Goal: Task Accomplishment & Management: Manage account settings

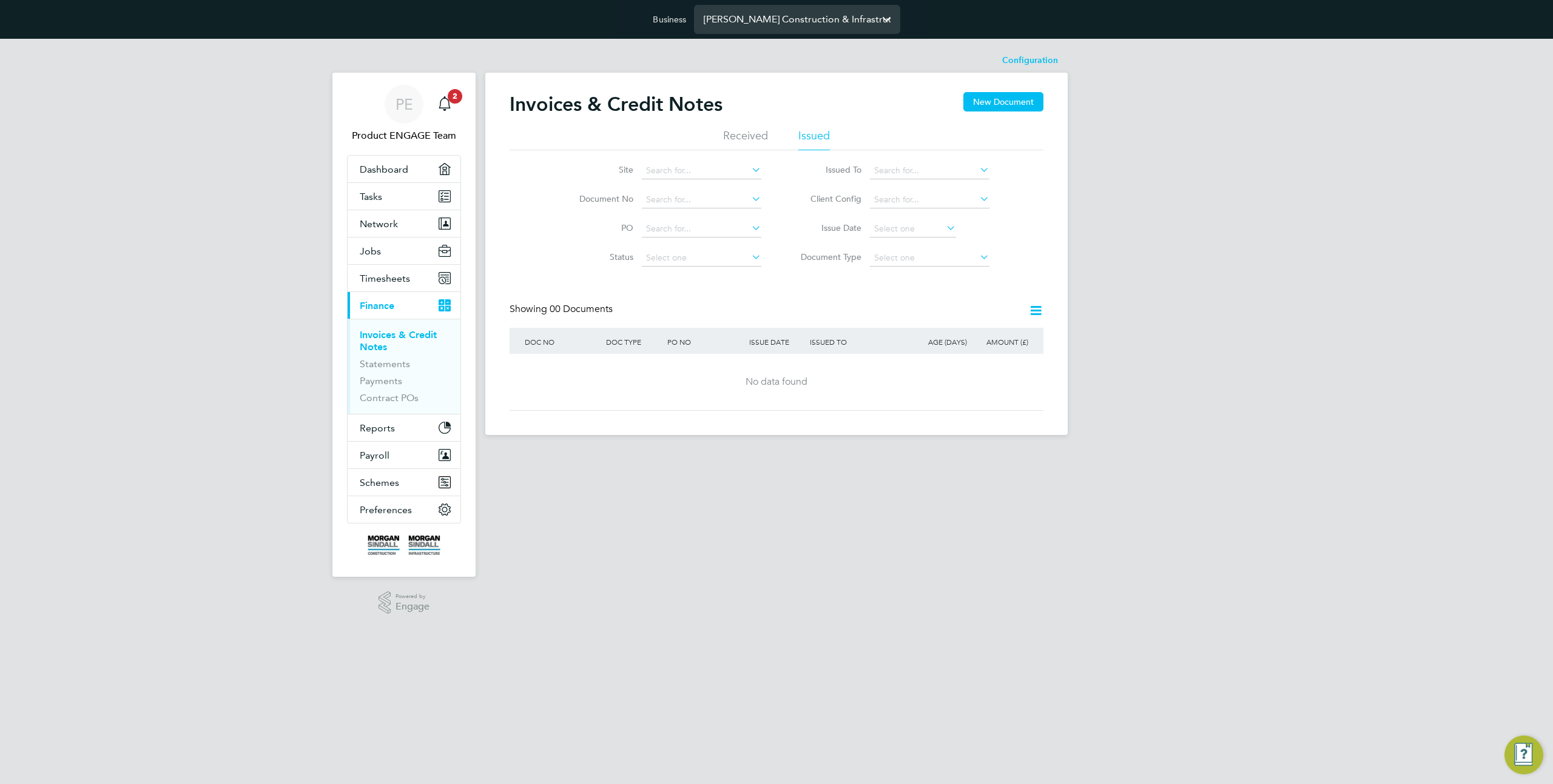
click at [814, 17] on input "Morgan Sindall Construction & Infrastructure Ltd" at bounding box center [797, 19] width 206 height 28
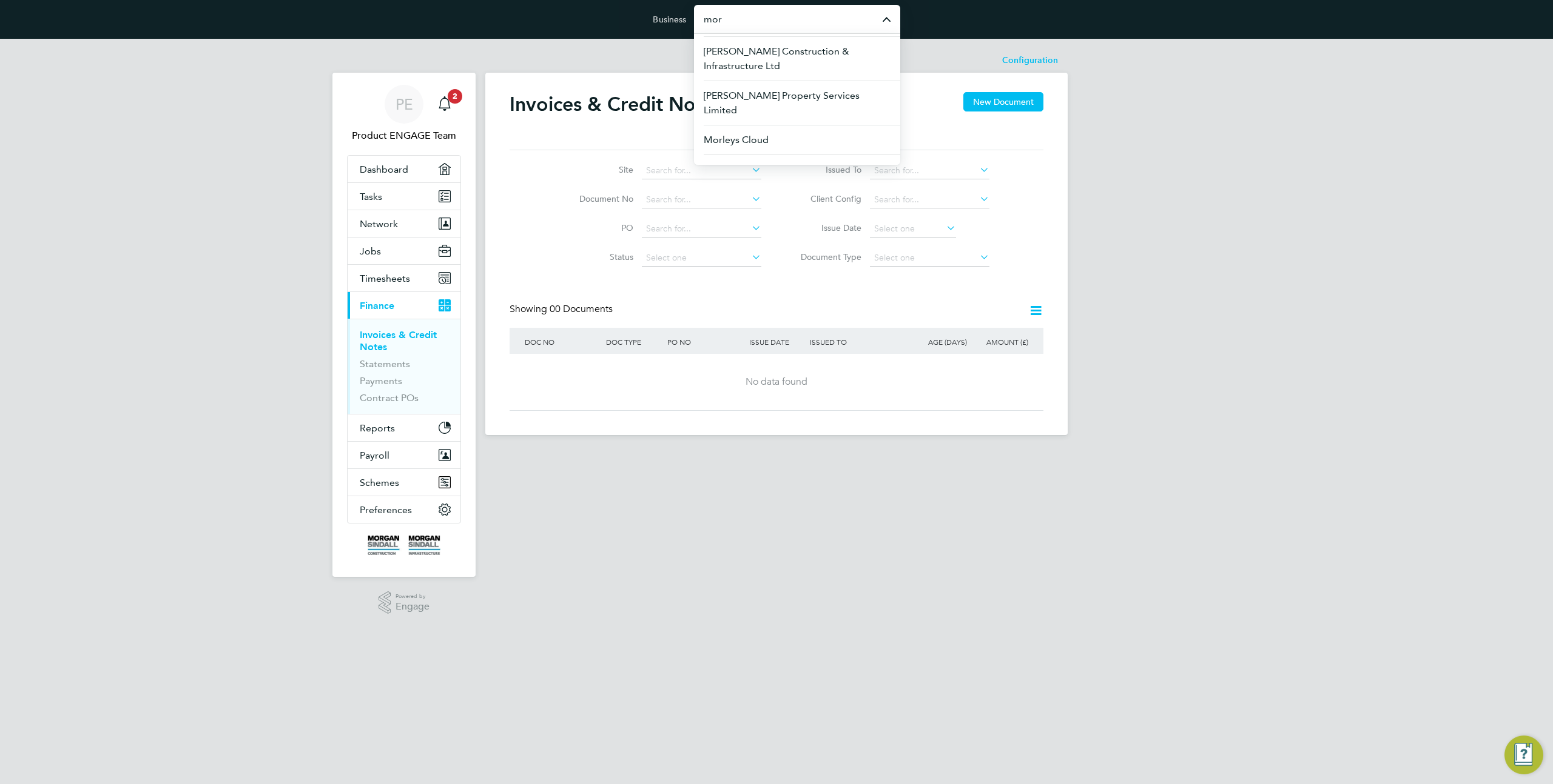
scroll to position [89, 0]
click at [792, 83] on span "Morgan Sindall Construction & Infrastructure Ltd" at bounding box center [797, 85] width 187 height 29
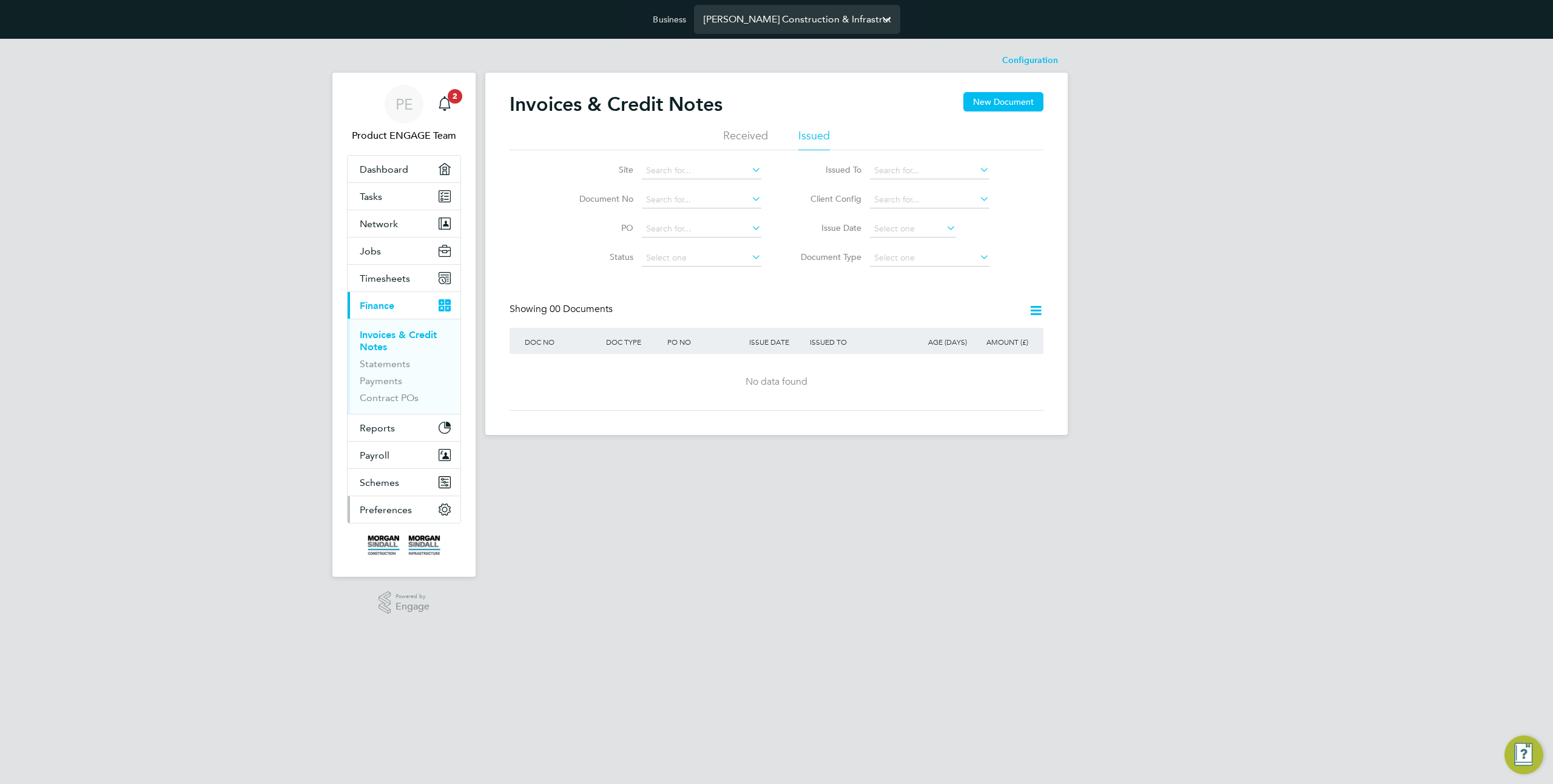
click at [389, 515] on span "Preferences" at bounding box center [385, 510] width 52 height 11
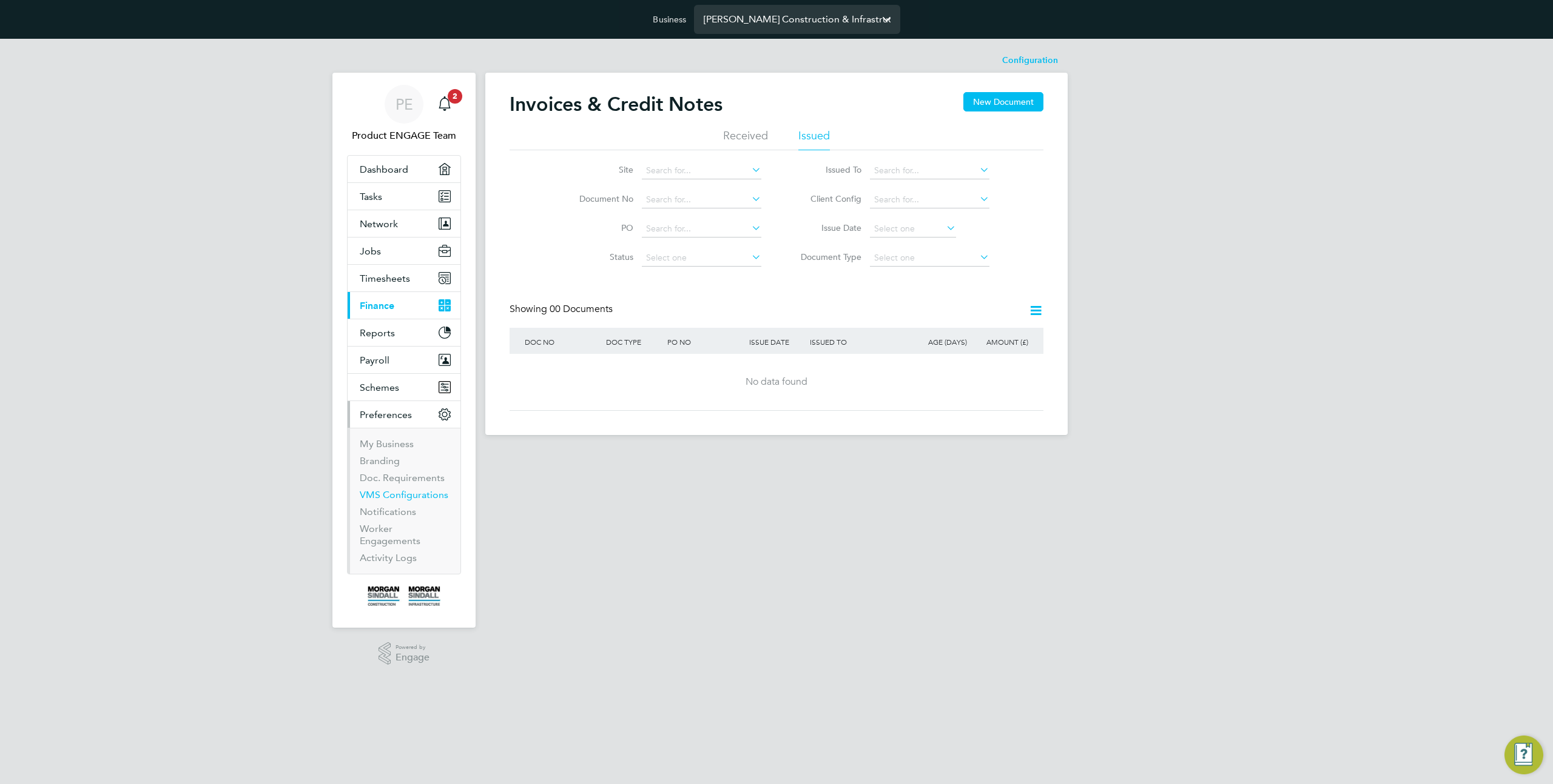
click at [396, 492] on link "VMS Configurations" at bounding box center [404, 495] width 89 height 11
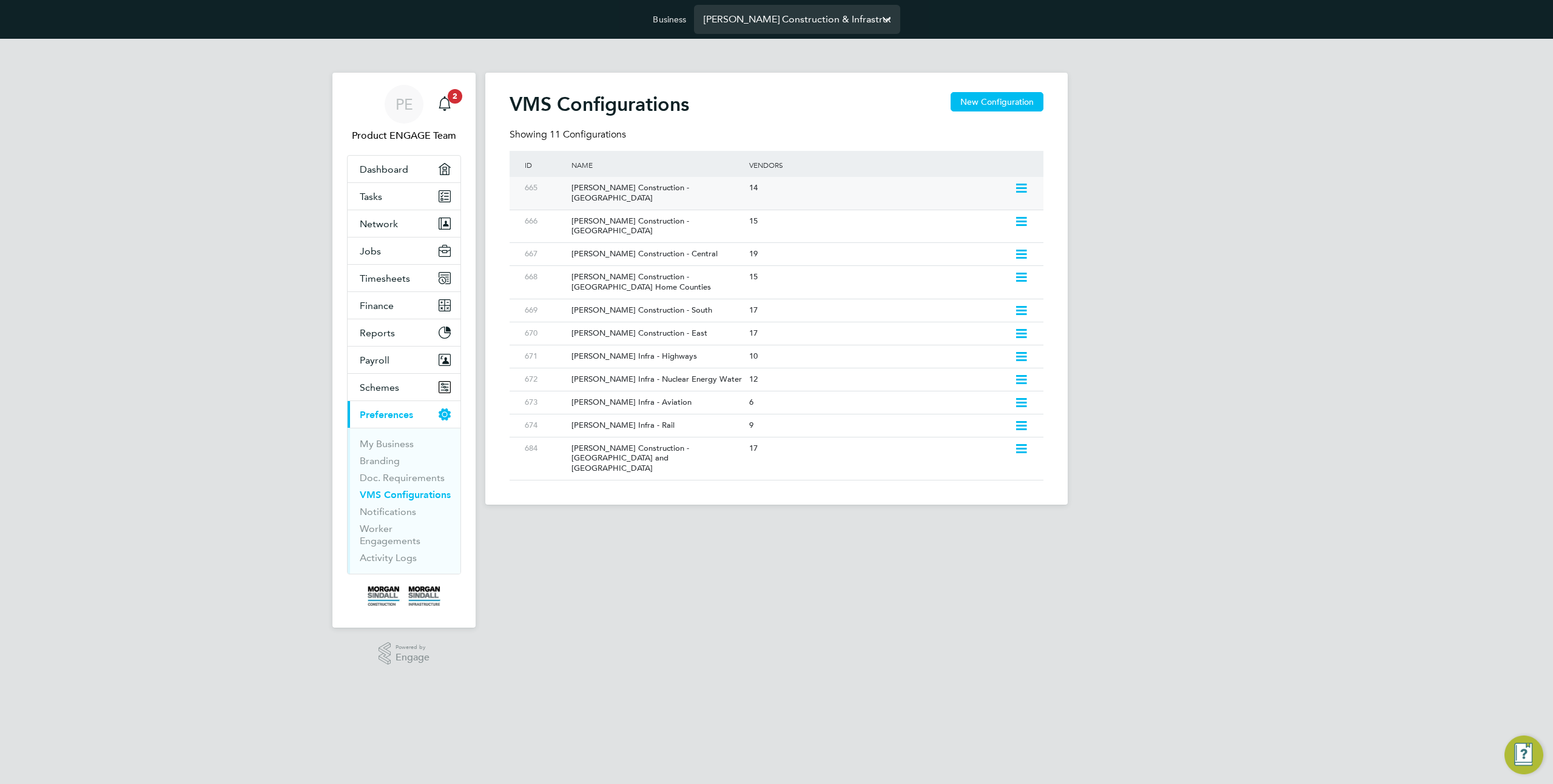
click at [746, 192] on div "14" at bounding box center [878, 189] width 265 height 23
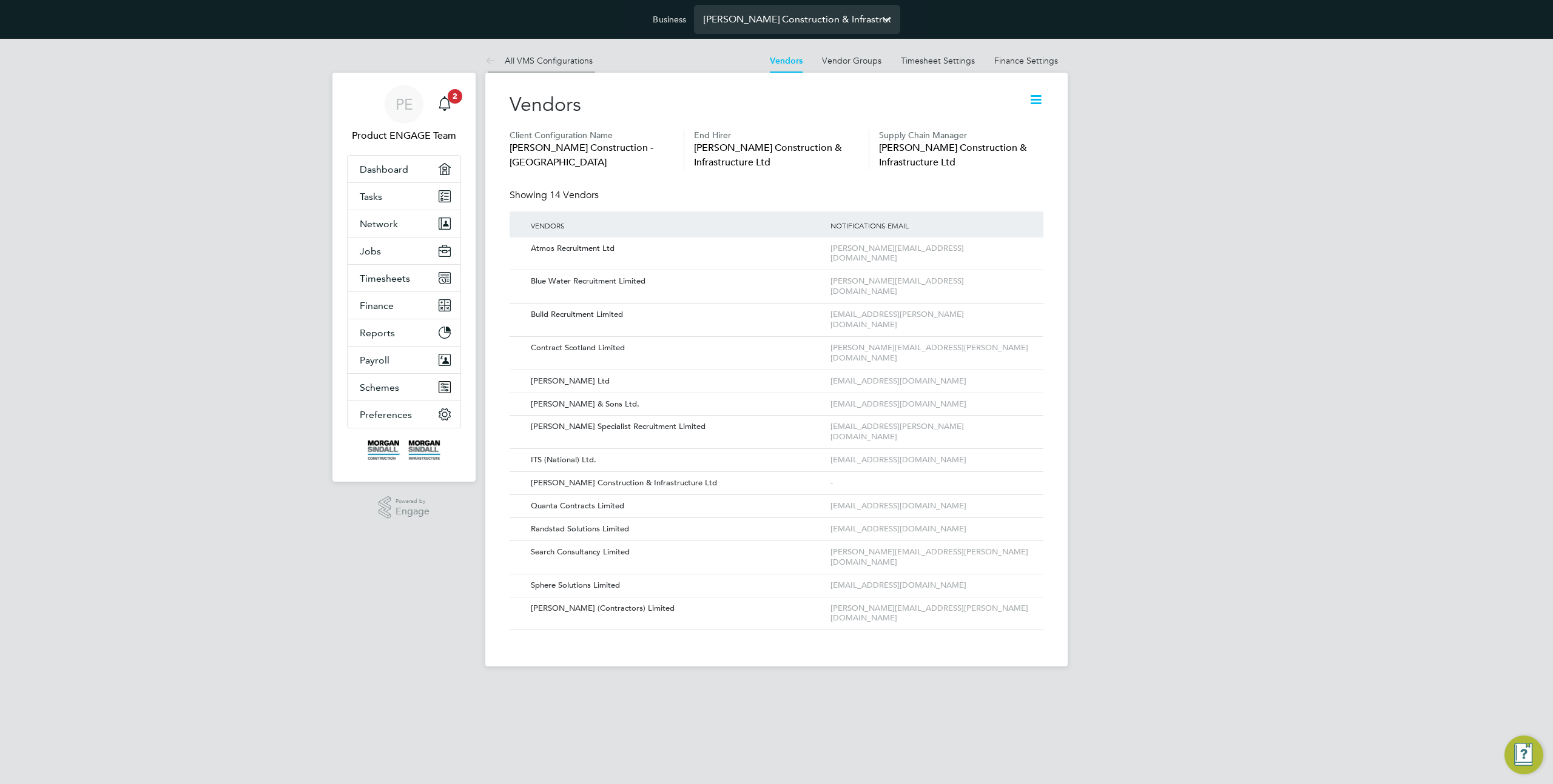
click at [490, 59] on icon at bounding box center [492, 61] width 15 height 15
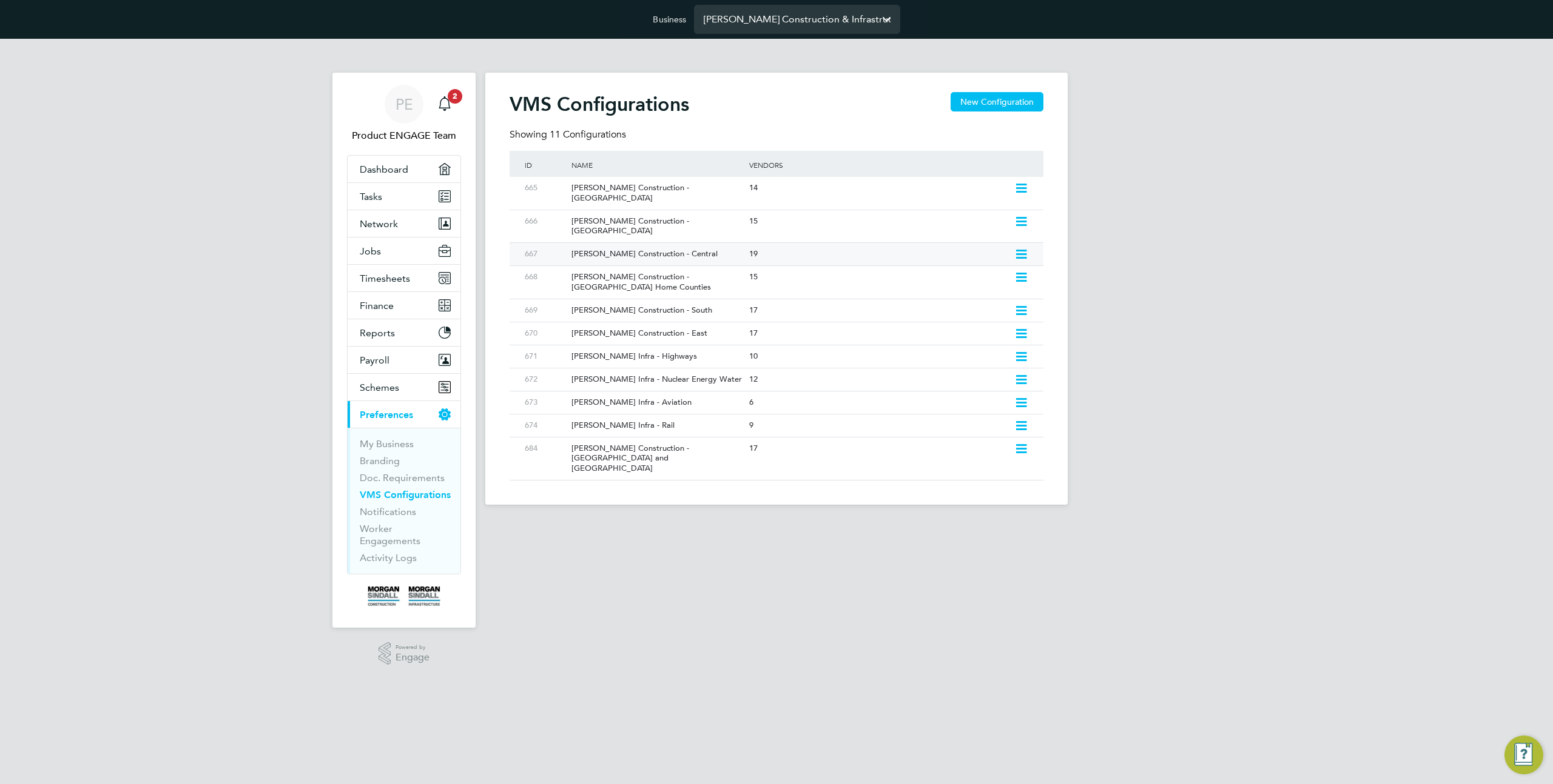
click at [676, 243] on div "[PERSON_NAME] Construction - Central" at bounding box center [654, 254] width 183 height 23
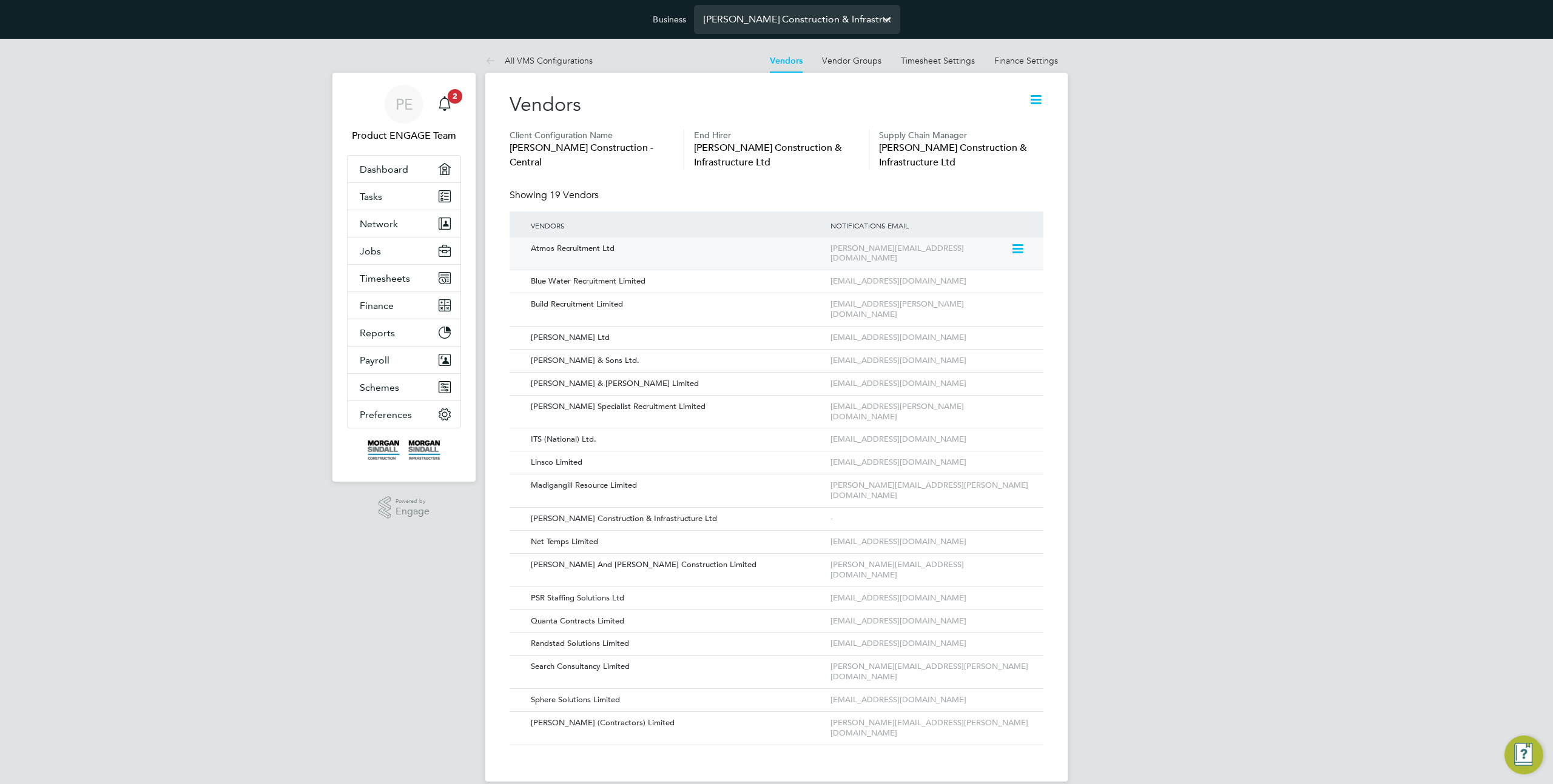
click at [1018, 250] on icon at bounding box center [1017, 249] width 12 height 15
click at [993, 276] on li "Edit Vendor" at bounding box center [984, 276] width 77 height 17
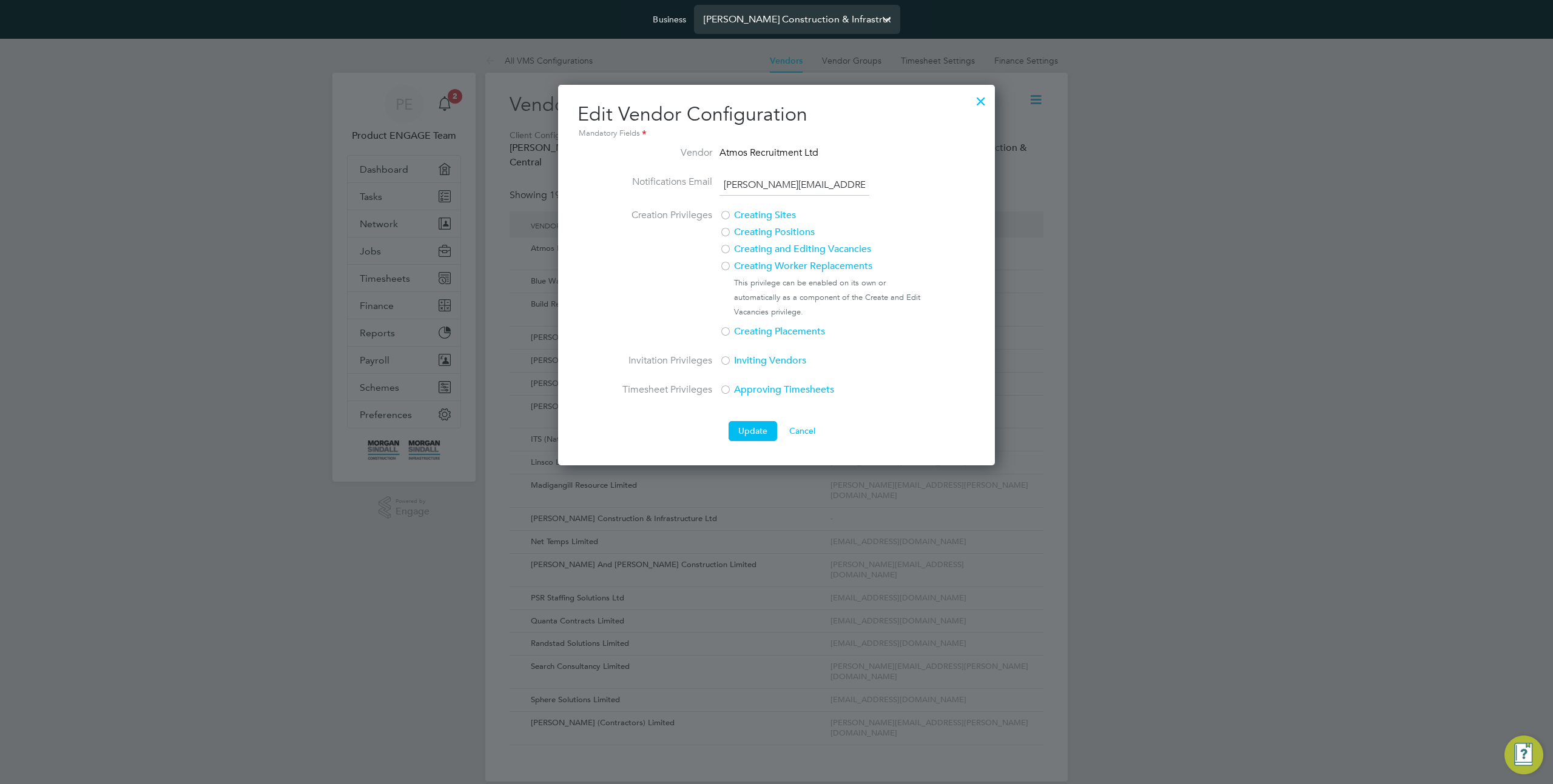
click at [981, 96] on div at bounding box center [980, 98] width 22 height 22
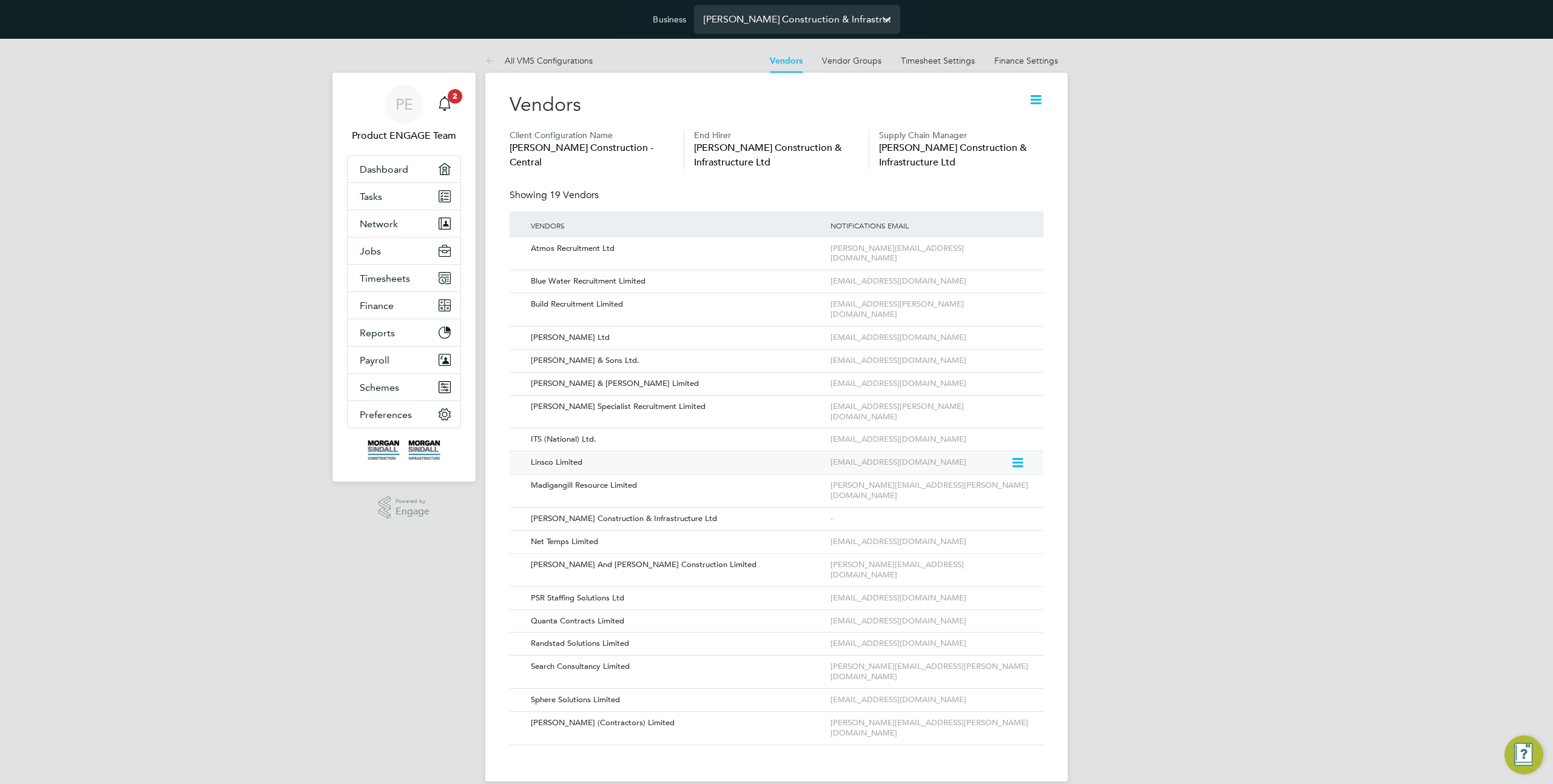
click at [1015, 456] on icon at bounding box center [1017, 463] width 12 height 15
click at [979, 460] on li "Edit Vendor" at bounding box center [984, 460] width 77 height 17
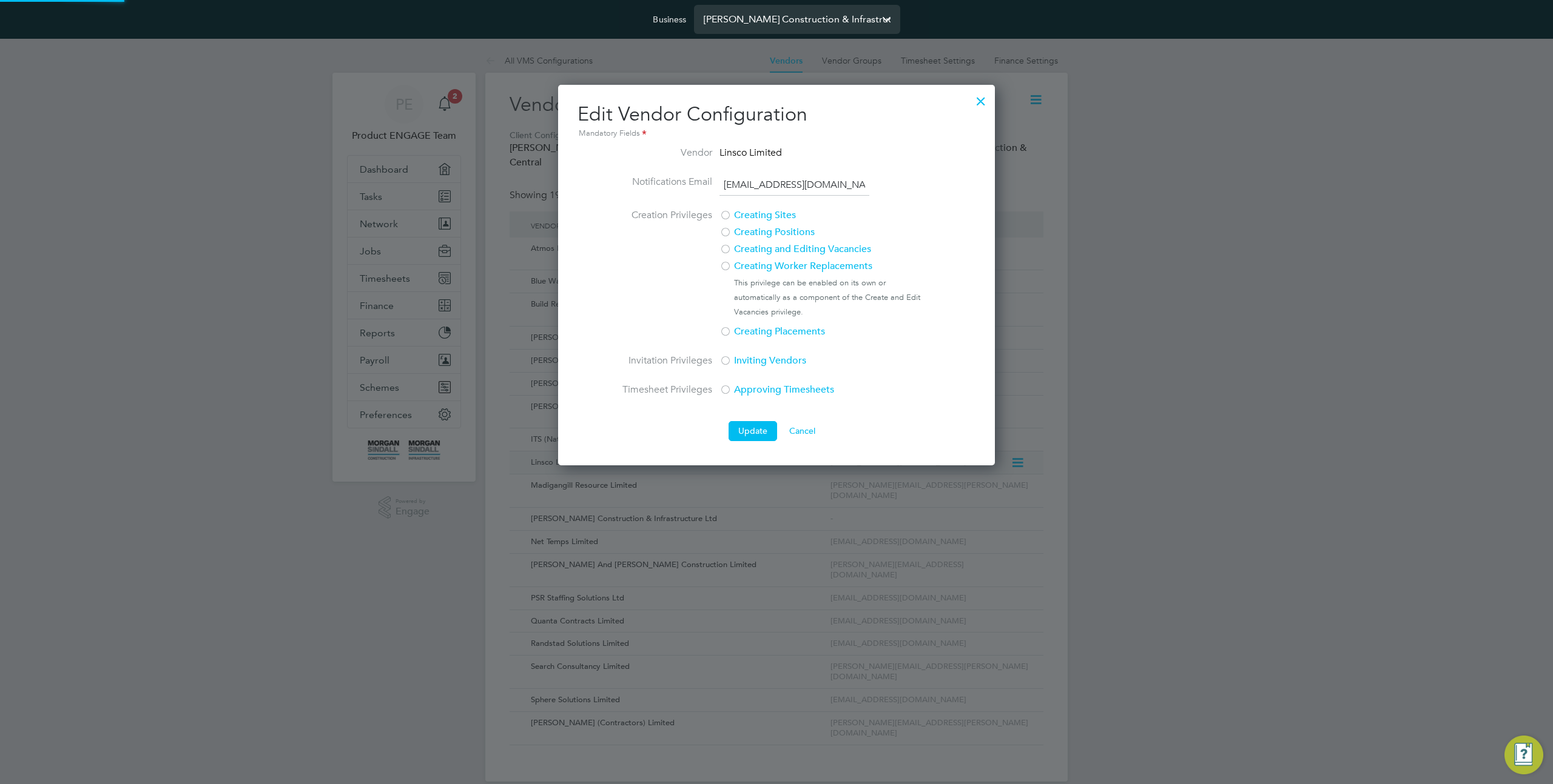
scroll to position [381, 437]
click at [976, 94] on div at bounding box center [980, 98] width 22 height 22
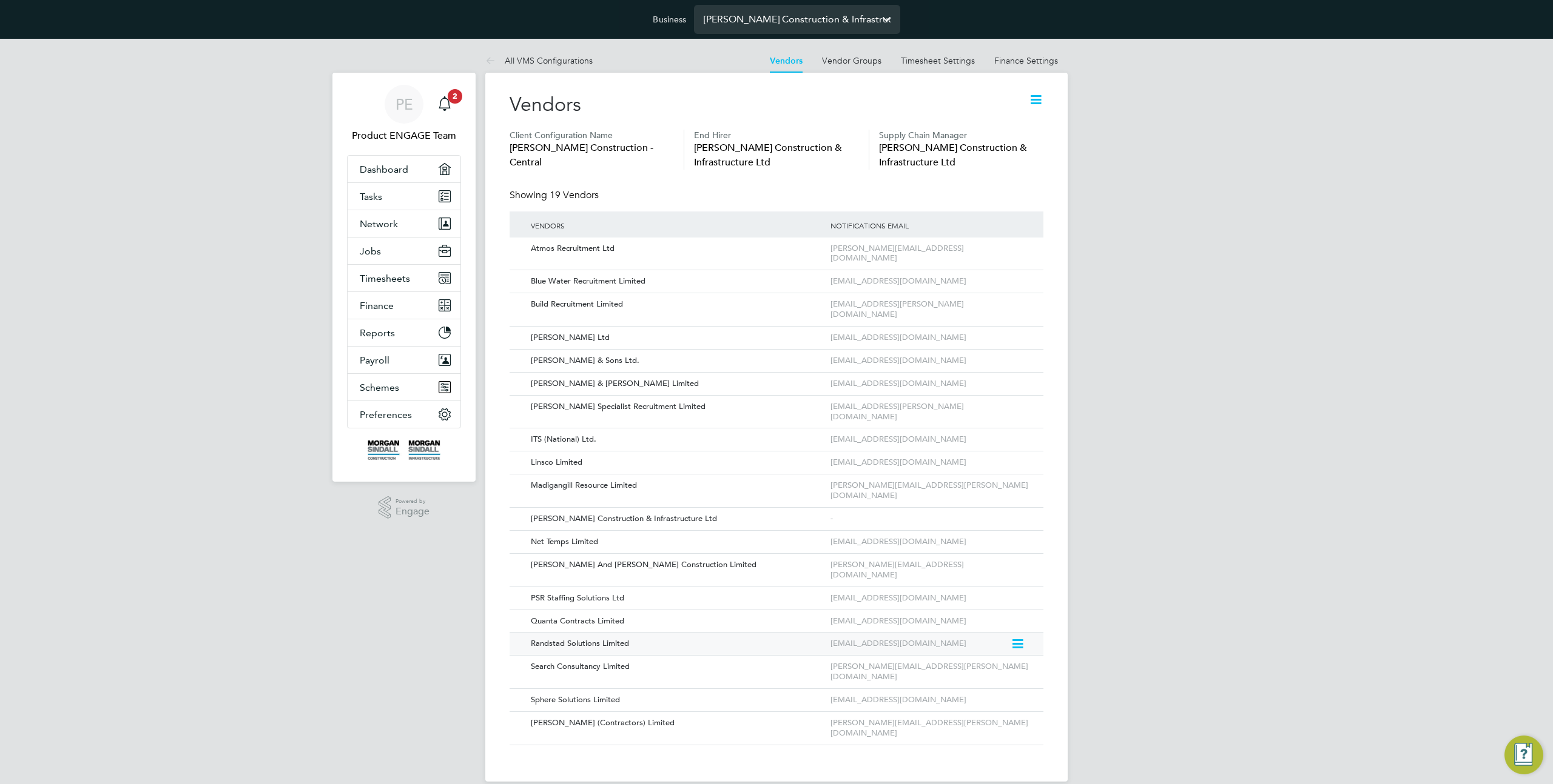
click at [1014, 638] on icon at bounding box center [1017, 645] width 12 height 15
click at [977, 618] on li "Edit Vendor" at bounding box center [984, 621] width 77 height 17
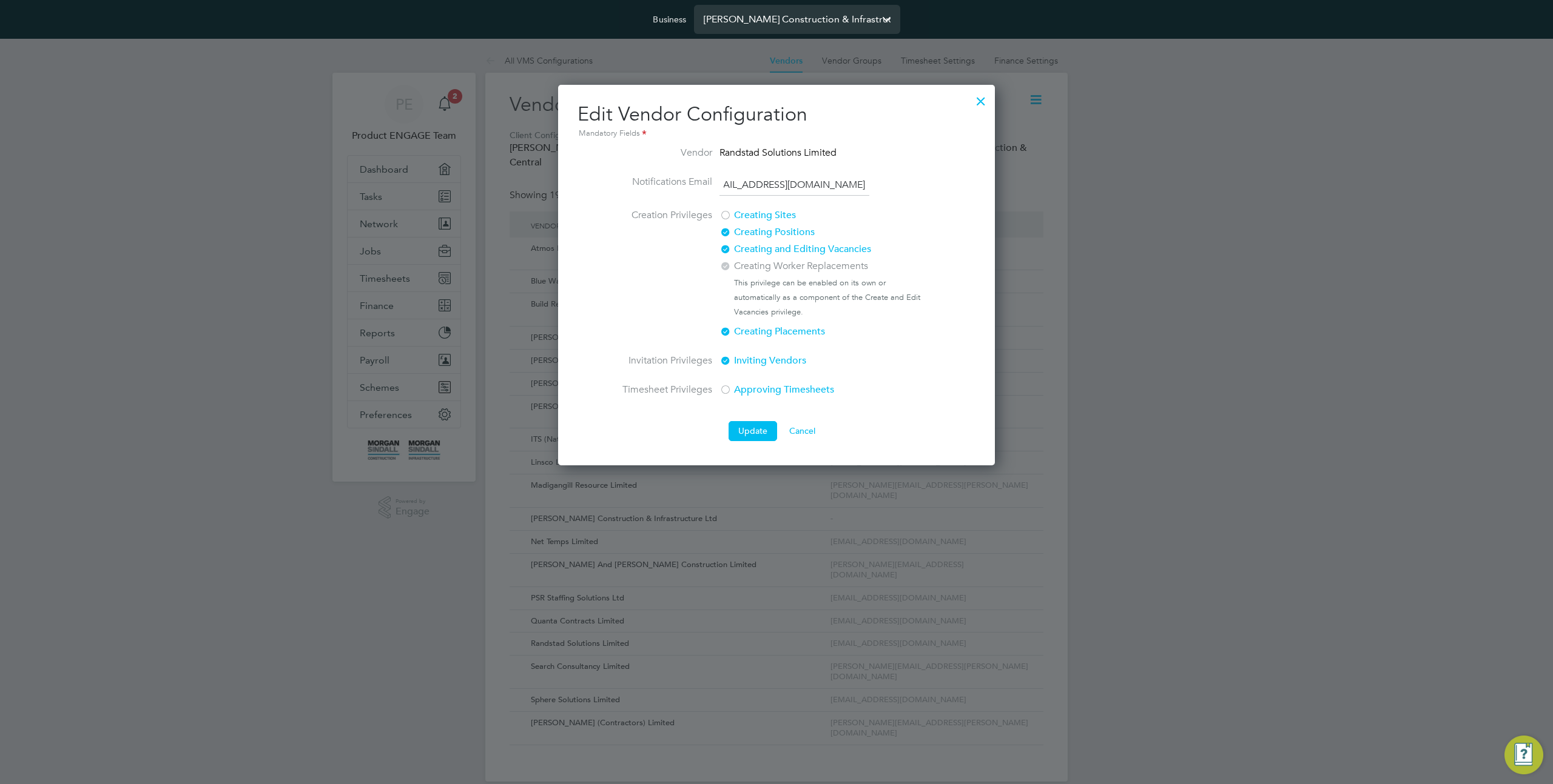
click at [978, 98] on div at bounding box center [980, 98] width 22 height 22
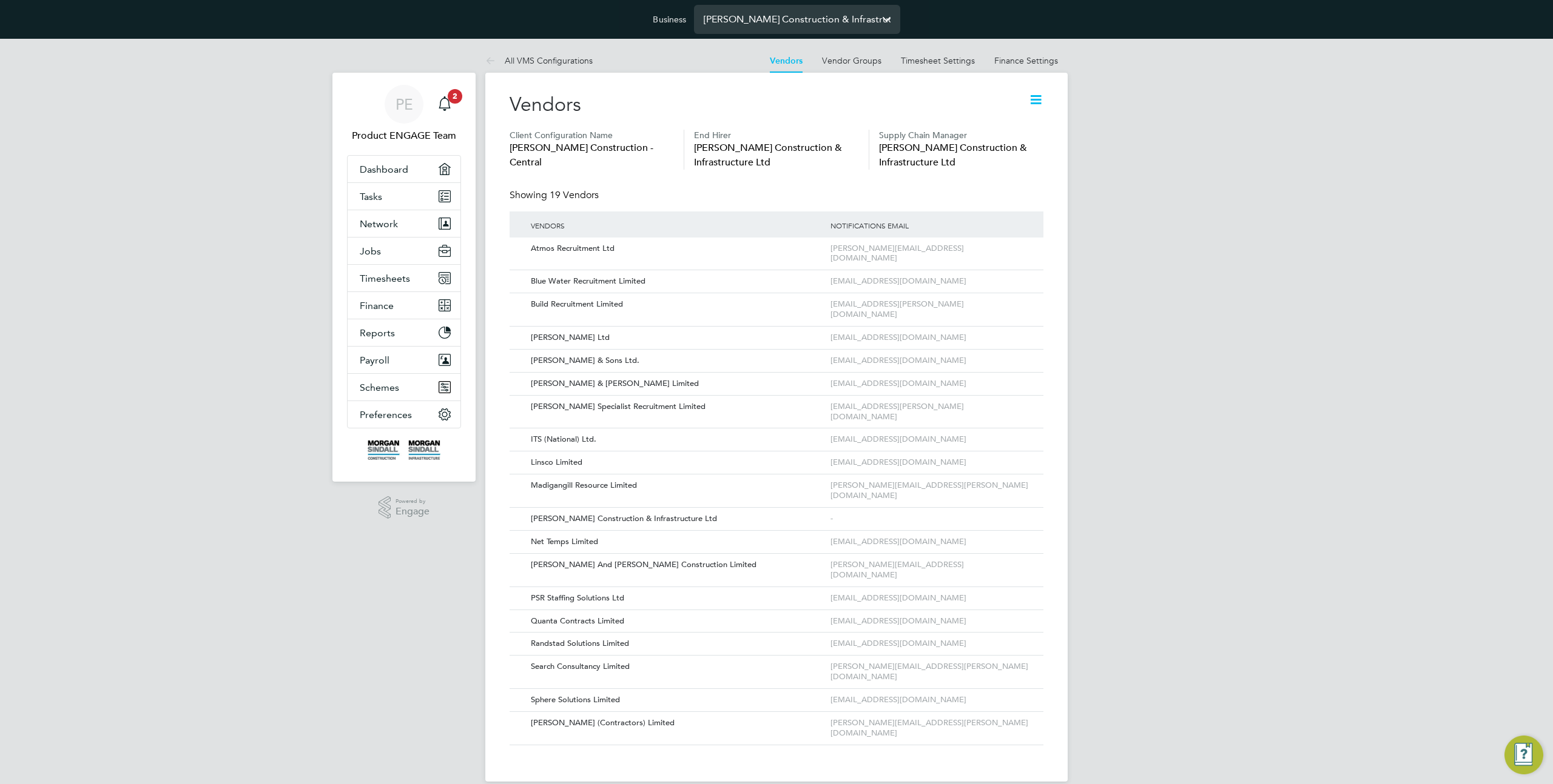
click at [797, 11] on input "Morgan Sindall Construction & Infrastructure Ltd" at bounding box center [797, 19] width 206 height 28
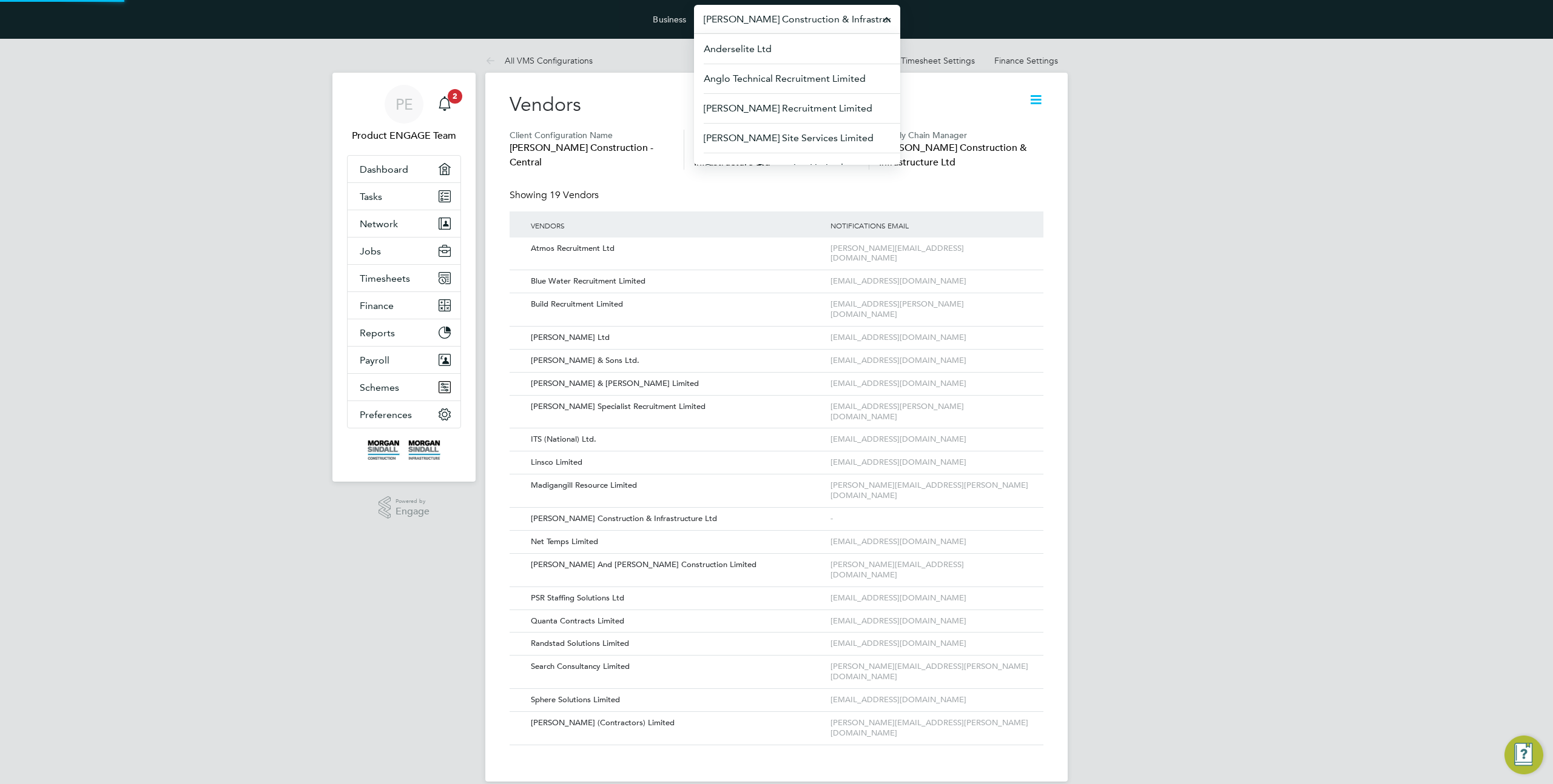
click at [797, 11] on input "Morgan Sindall Construction & Infrastructure Ltd" at bounding box center [797, 19] width 206 height 28
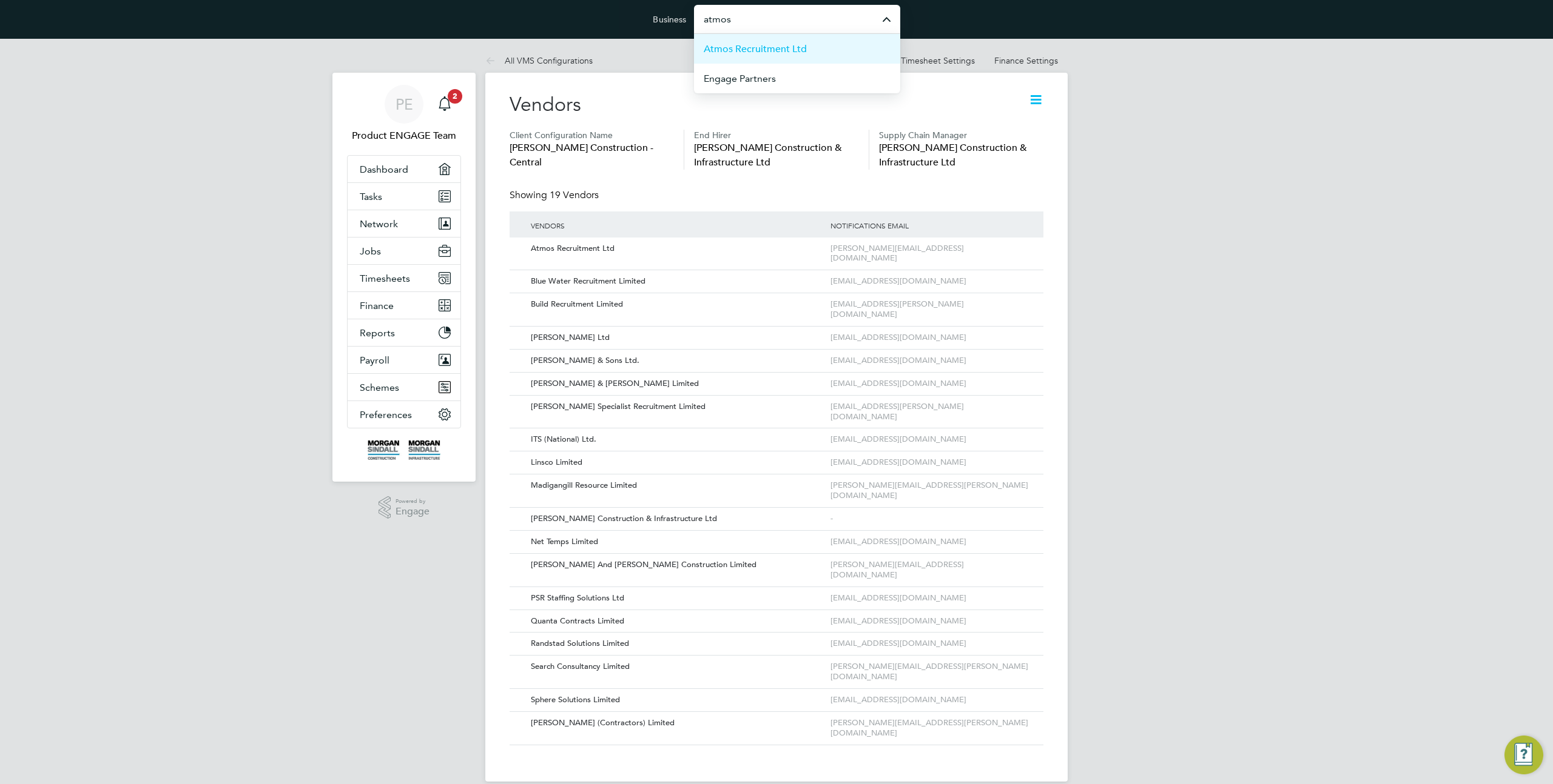
click at [748, 54] on span "Atmos Recruitment Ltd" at bounding box center [755, 49] width 104 height 15
type input "Atmos Recruitment Ltd"
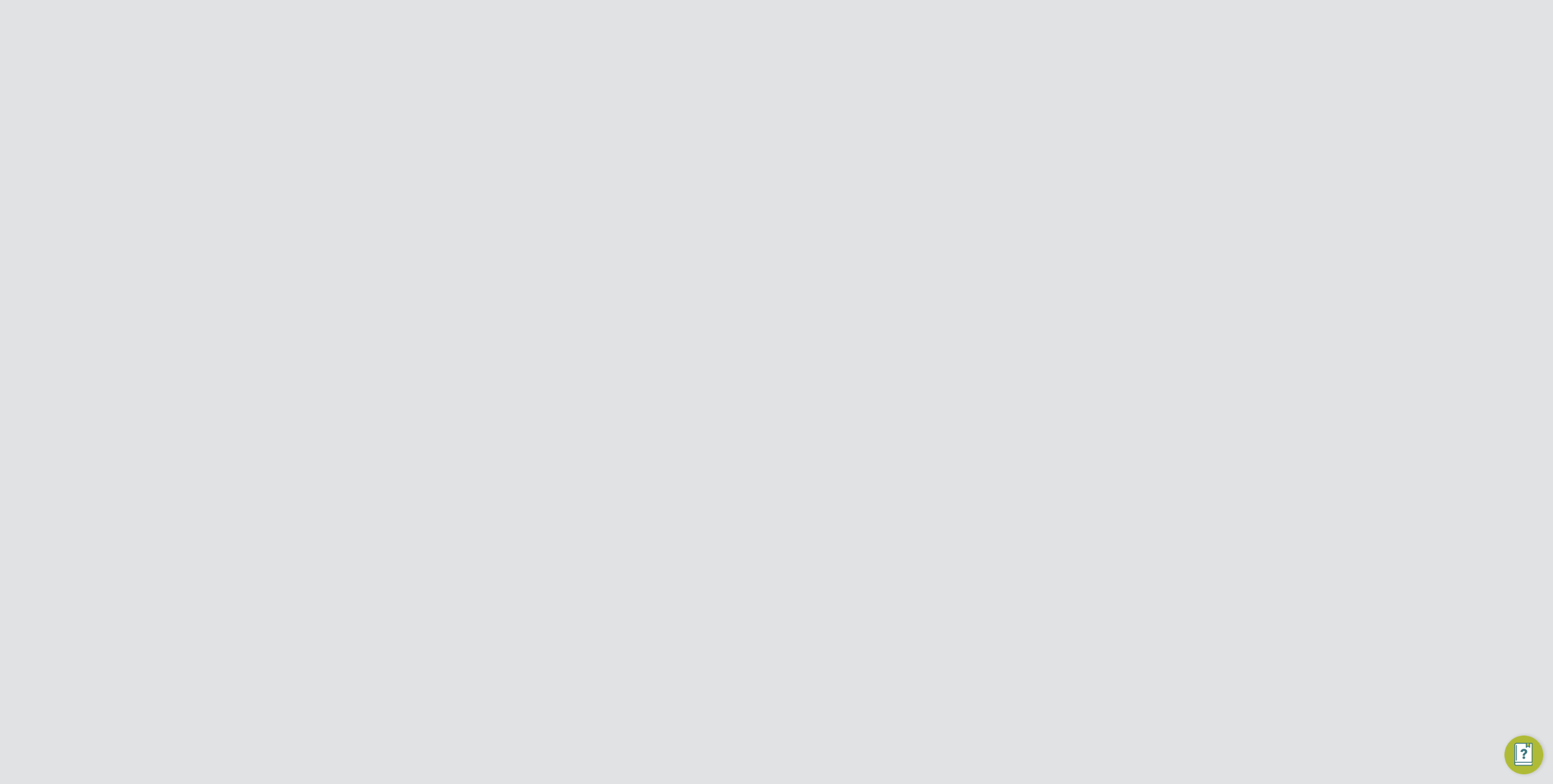
click at [431, 200] on div "Error while Loading Client Details You are not allowed to access this client co…" at bounding box center [776, 392] width 1553 height 784
click at [388, 196] on button "Jobs" at bounding box center [404, 196] width 113 height 26
click at [384, 242] on link "Vacancies" at bounding box center [381, 242] width 43 height 11
click at [633, 164] on input at bounding box center [686, 170] width 119 height 17
click at [677, 181] on li "[PERSON_NAME] Construction - Central" at bounding box center [791, 188] width 333 height 17
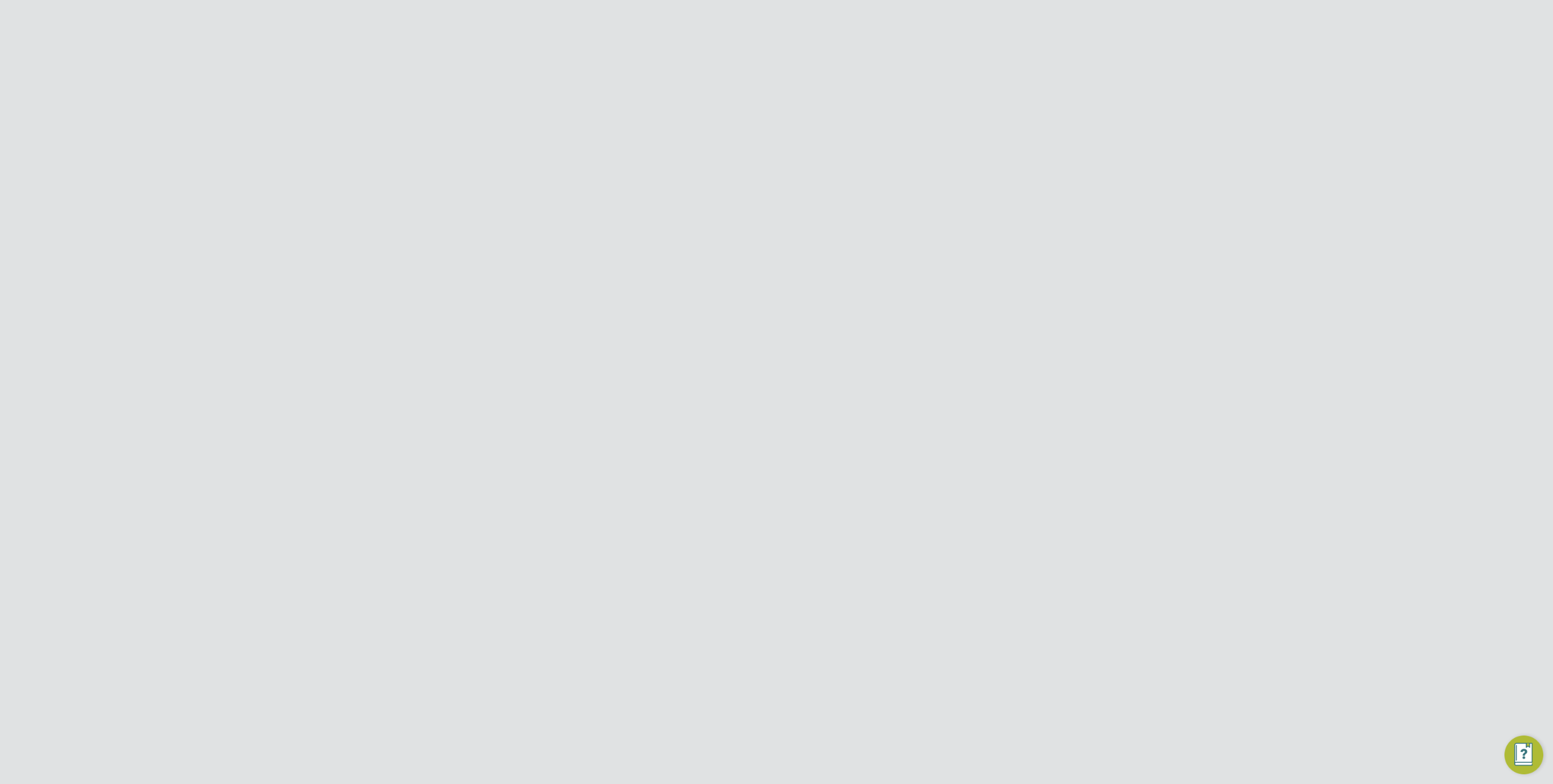
type input "[PERSON_NAME] Construction - Central"
click at [734, 172] on icon at bounding box center [734, 169] width 0 height 17
click at [748, 18] on input "Atmos Recruitment Ltd" at bounding box center [797, 19] width 206 height 28
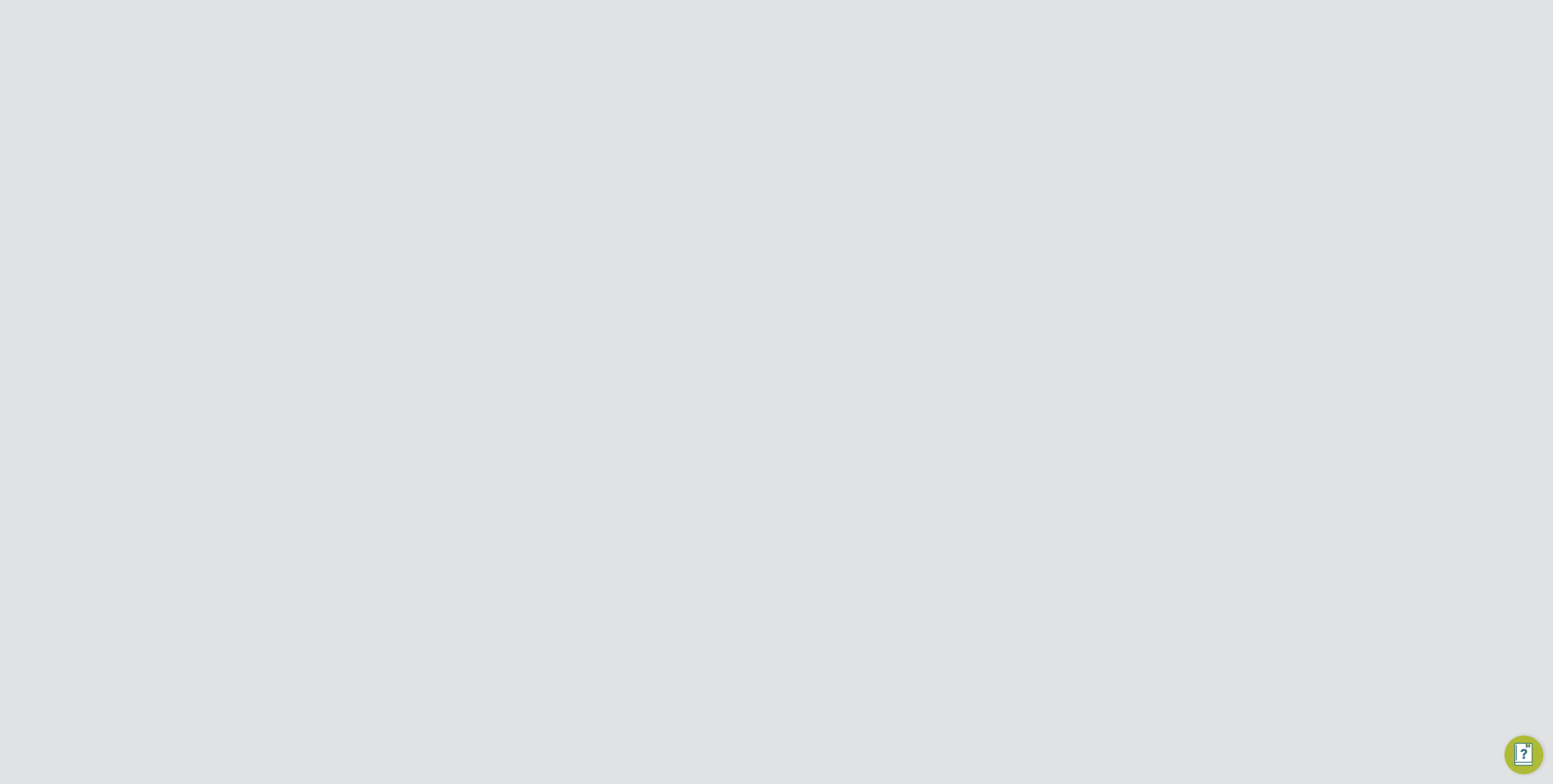
click at [739, 80] on span "Linsco Limited" at bounding box center [735, 79] width 64 height 15
type input "Linsco Limited"
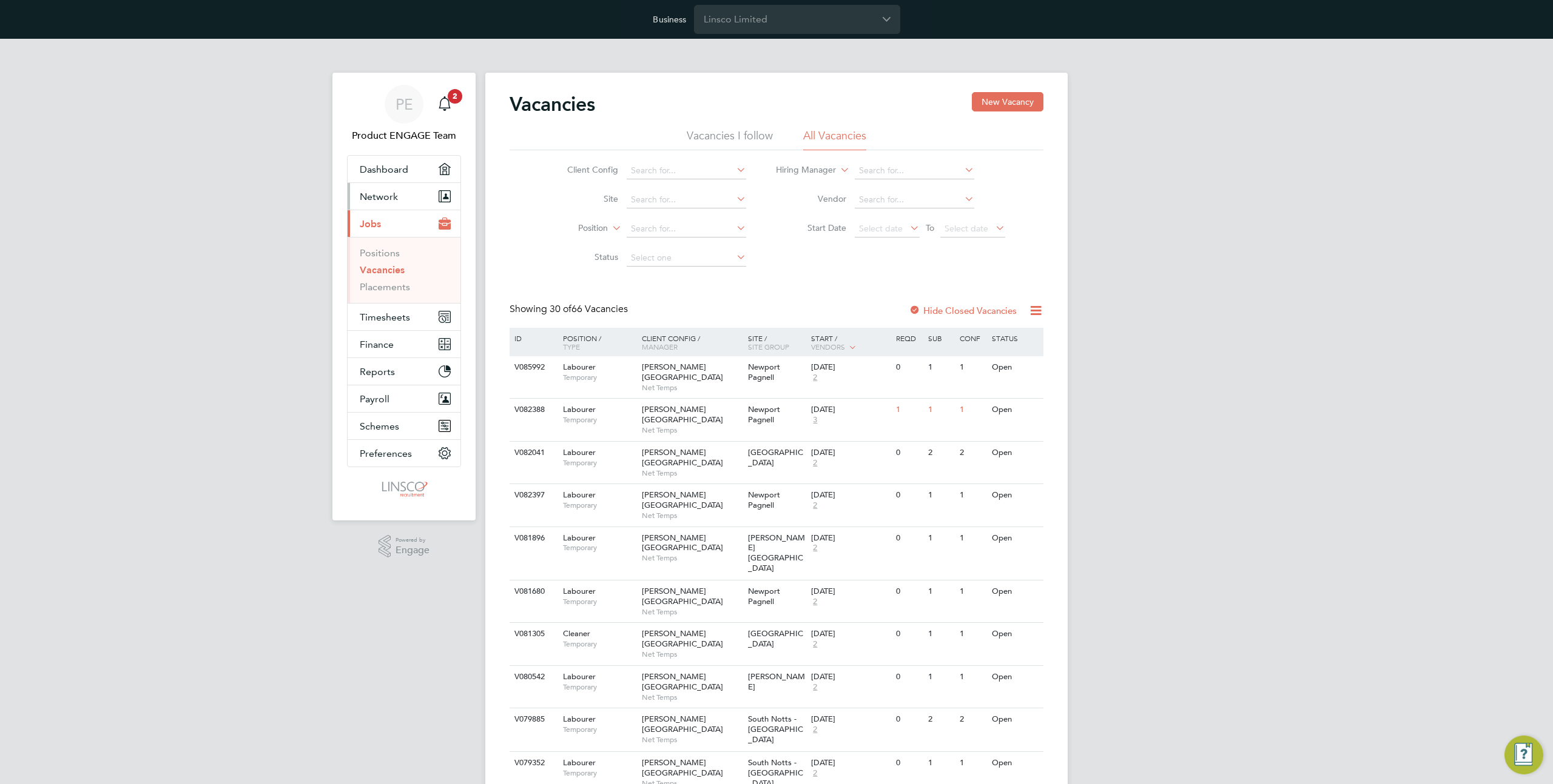
click at [394, 200] on span "Network" at bounding box center [379, 196] width 39 height 11
click at [387, 194] on span "Network" at bounding box center [379, 196] width 39 height 11
click at [402, 225] on link "Team Members" at bounding box center [393, 225] width 68 height 11
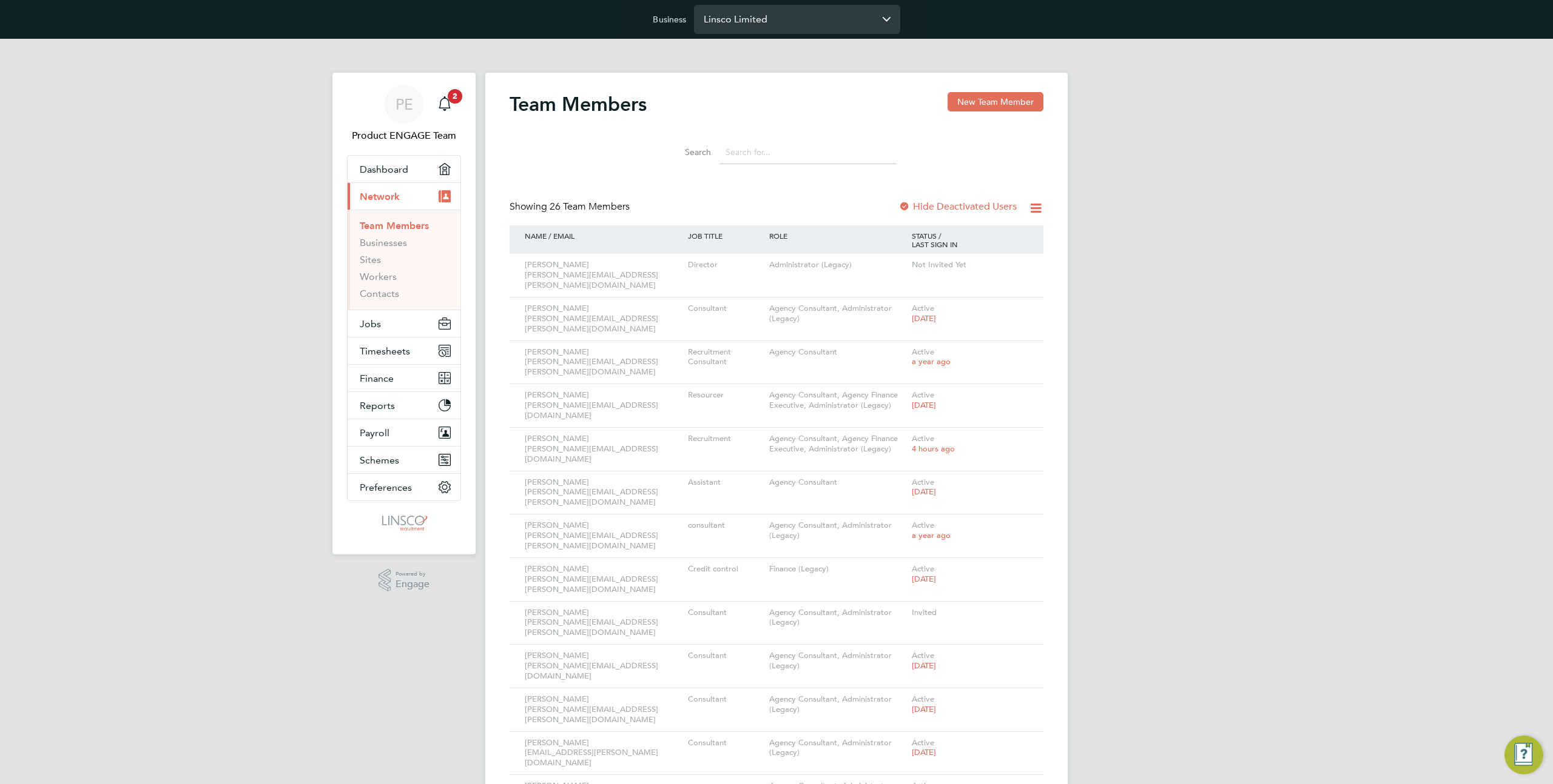
click at [766, 17] on input "Linsco Limited" at bounding box center [797, 19] width 206 height 28
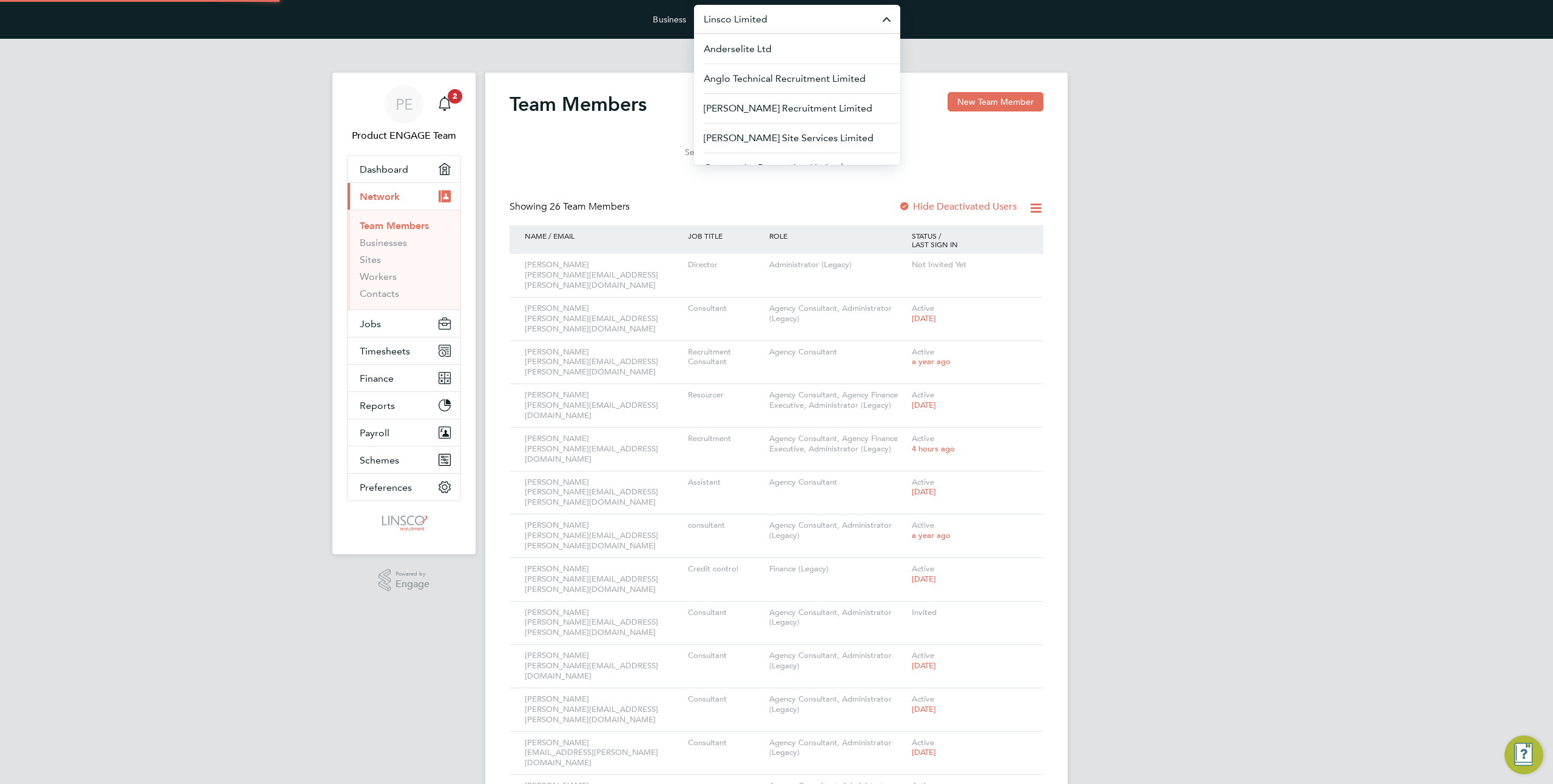
click at [766, 17] on input "Linsco Limited" at bounding box center [797, 19] width 206 height 28
click at [757, 82] on span "Randstad Solutions Limited" at bounding box center [764, 79] width 121 height 15
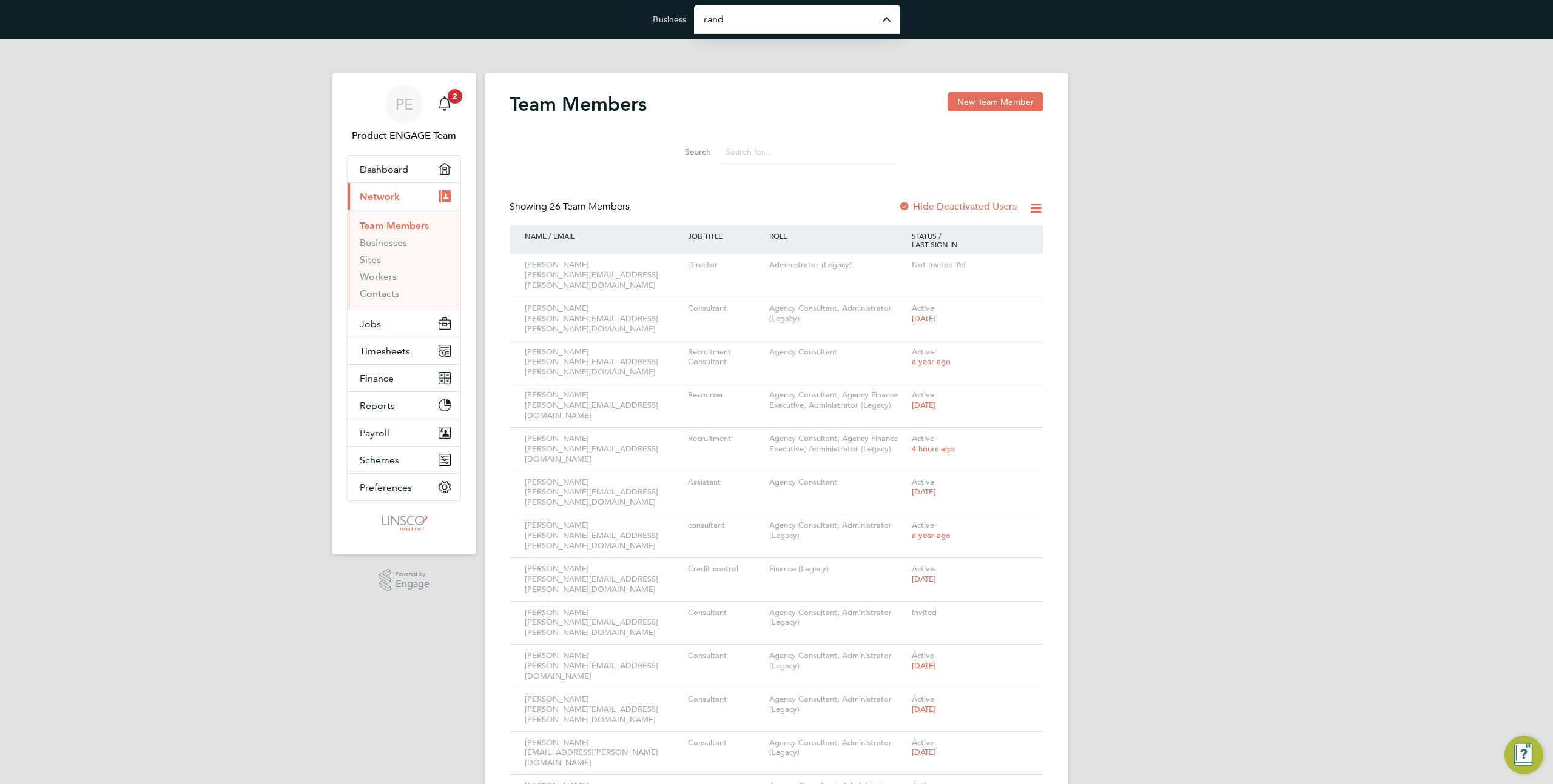
type input "Randstad Solutions Limited"
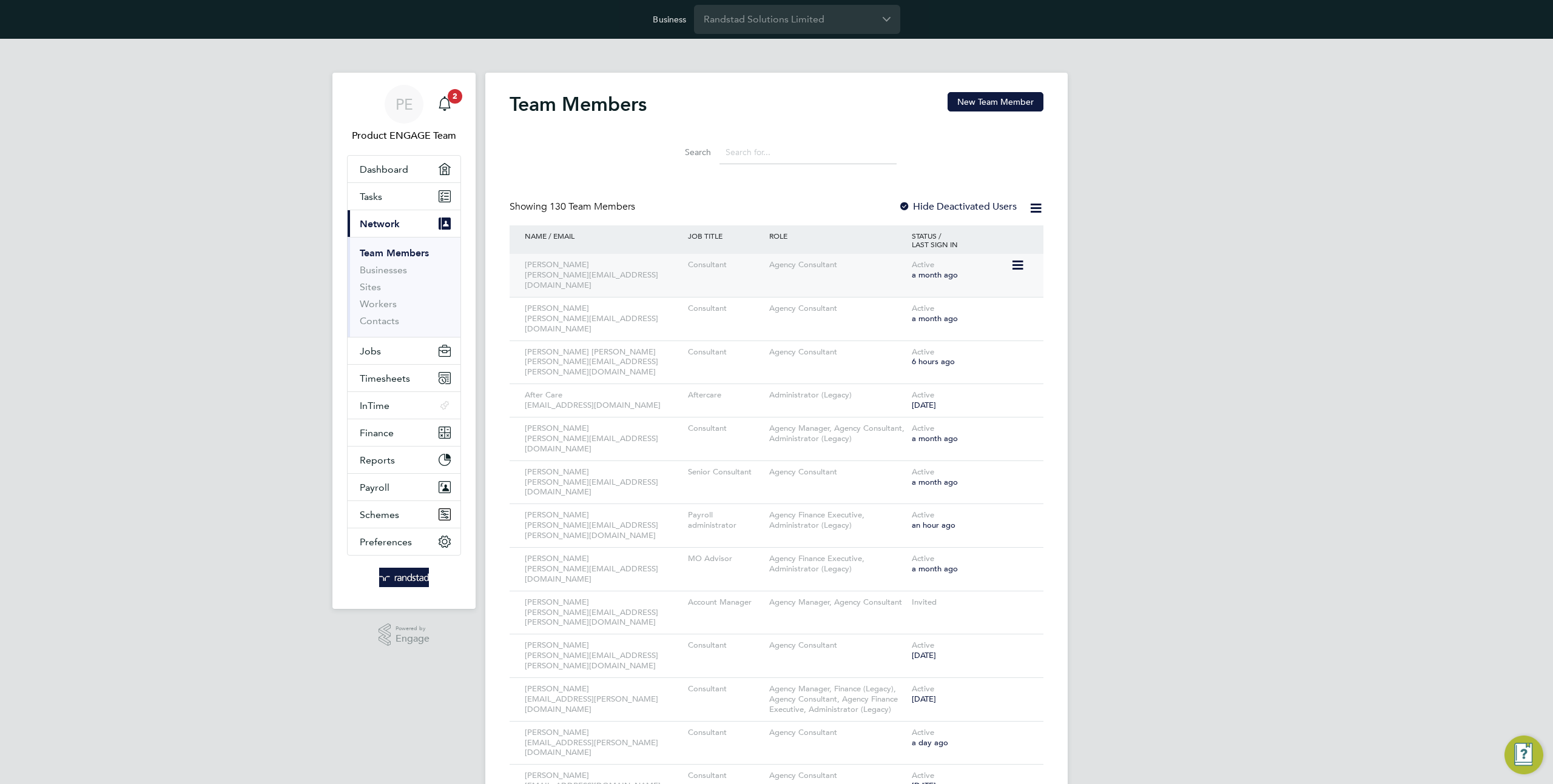
click at [1022, 268] on icon at bounding box center [1017, 265] width 12 height 15
click at [920, 416] on li "Impersonate" at bounding box center [949, 419] width 147 height 17
click at [855, 6] on input "Randstad Solutions Limited" at bounding box center [797, 19] width 206 height 28
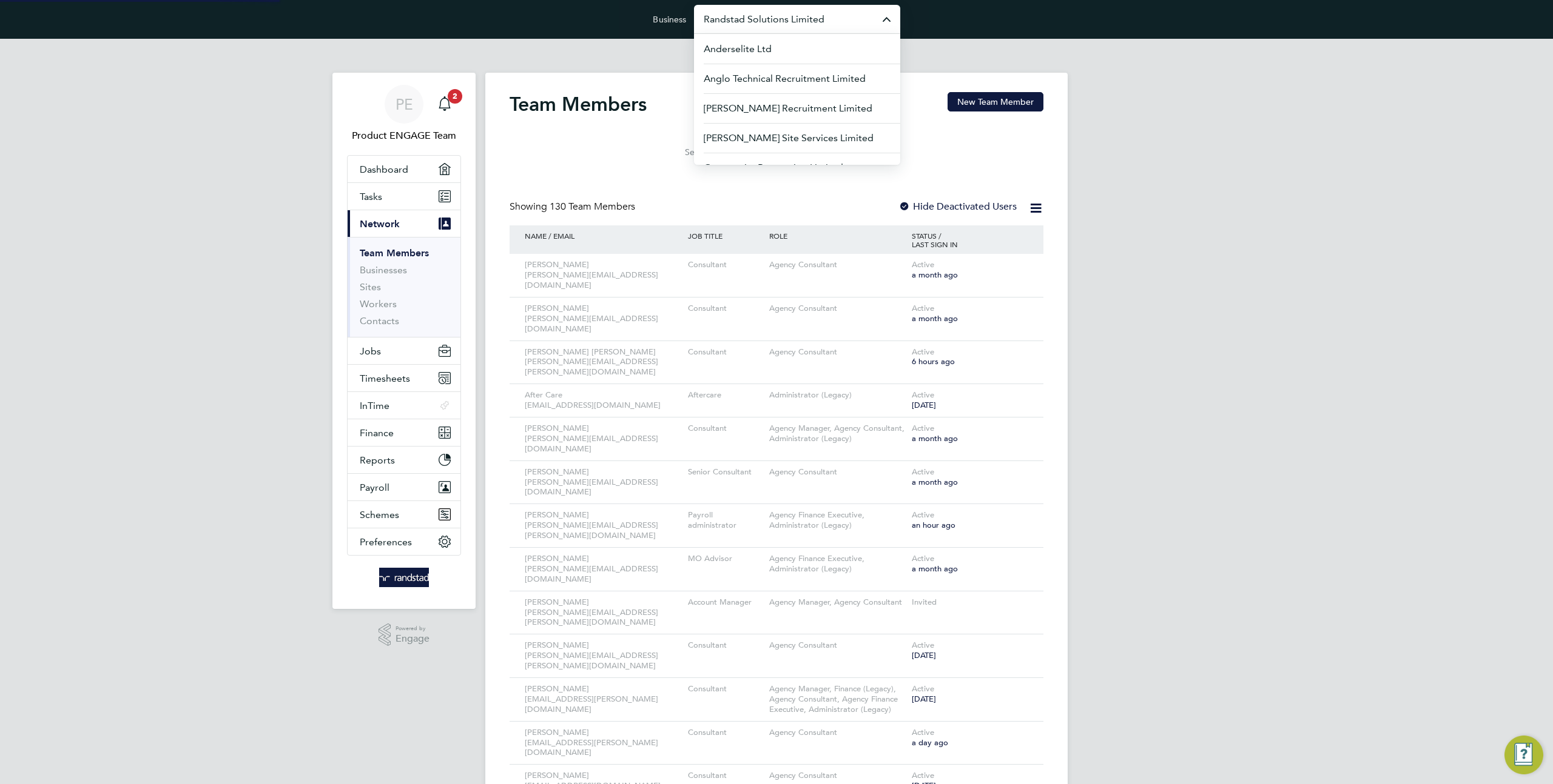
click at [855, 6] on input "Randstad Solutions Limited" at bounding box center [797, 19] width 206 height 28
click at [748, 17] on input "Randstad Solutions Limited" at bounding box center [797, 19] width 206 height 28
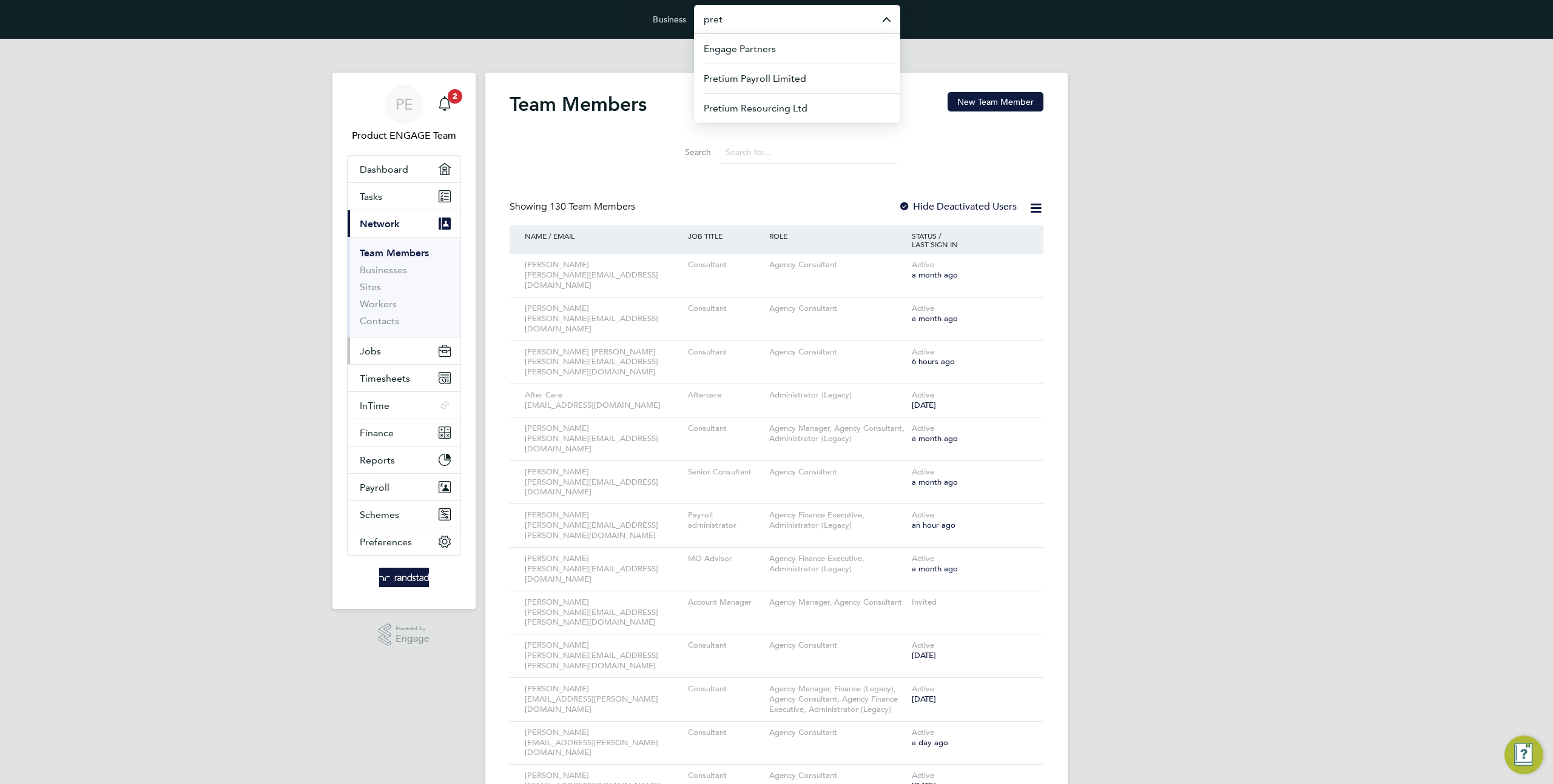
click at [388, 357] on button "Jobs" at bounding box center [404, 351] width 113 height 26
type input "Randstad Solutions Limited"
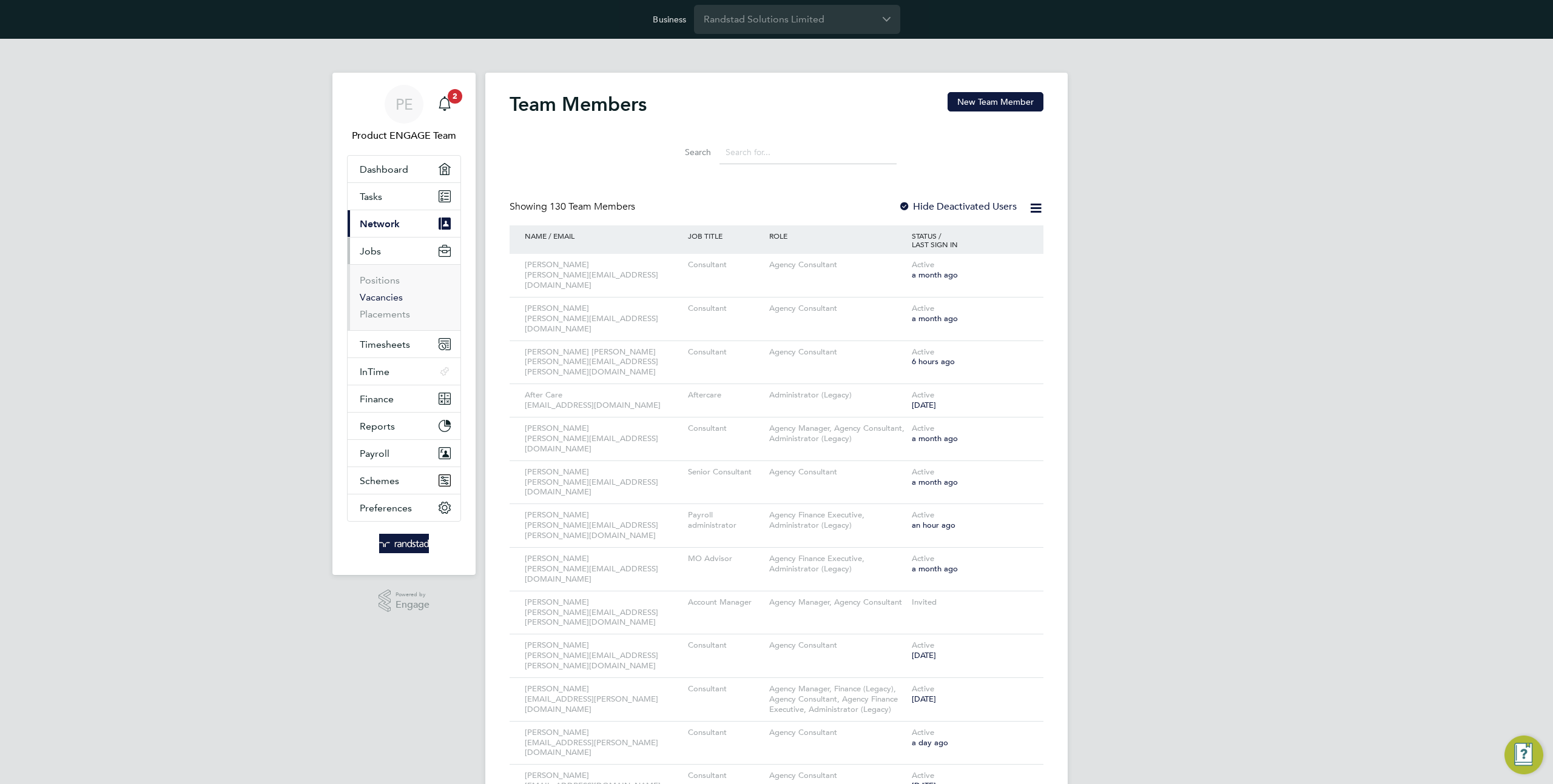
click at [384, 298] on link "Vacancies" at bounding box center [381, 296] width 43 height 11
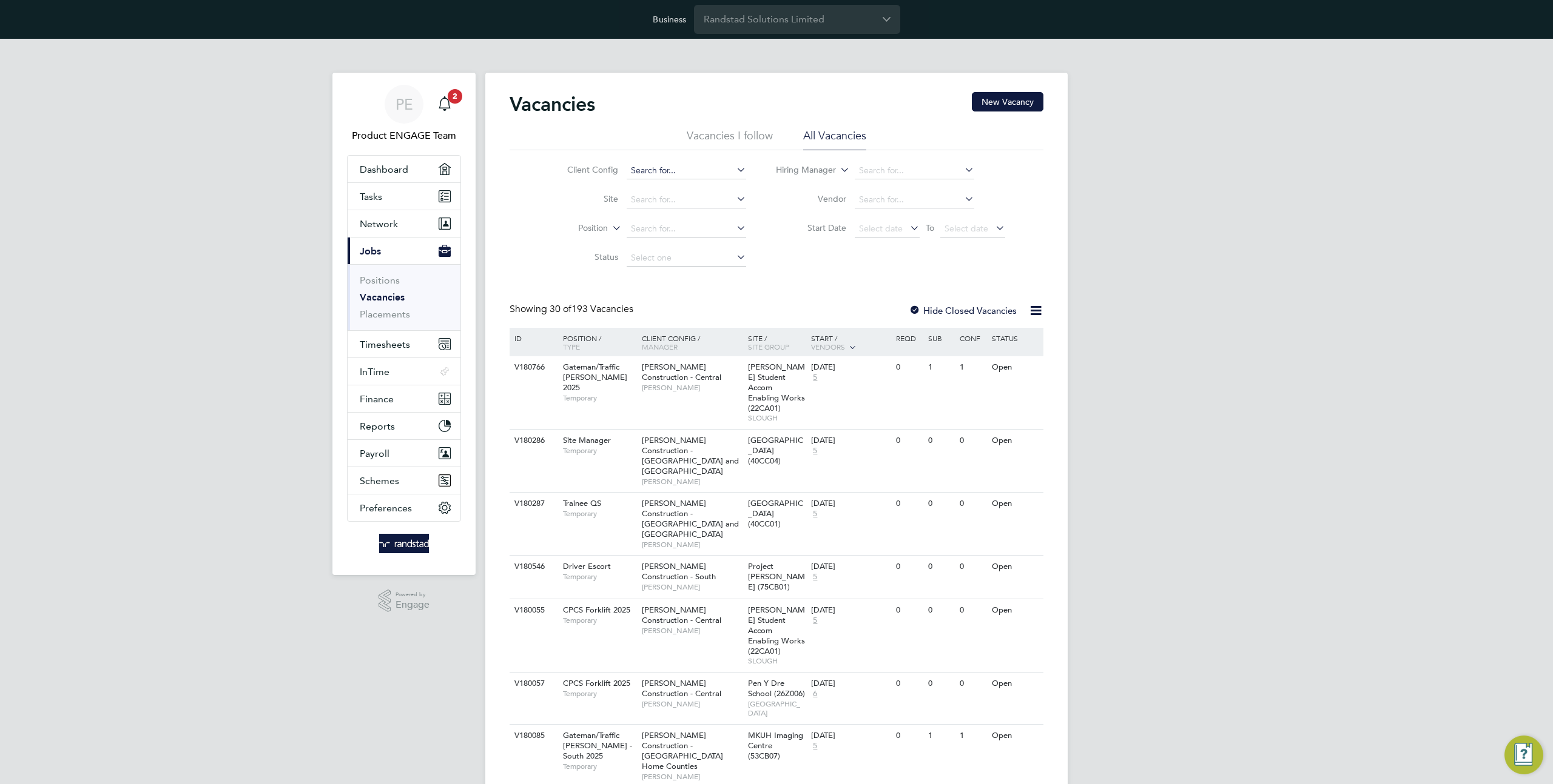
click at [648, 171] on input at bounding box center [686, 170] width 119 height 17
click at [723, 187] on li "BGIS - Permanent" at bounding box center [686, 187] width 121 height 17
type input "BGIS - Permanent"
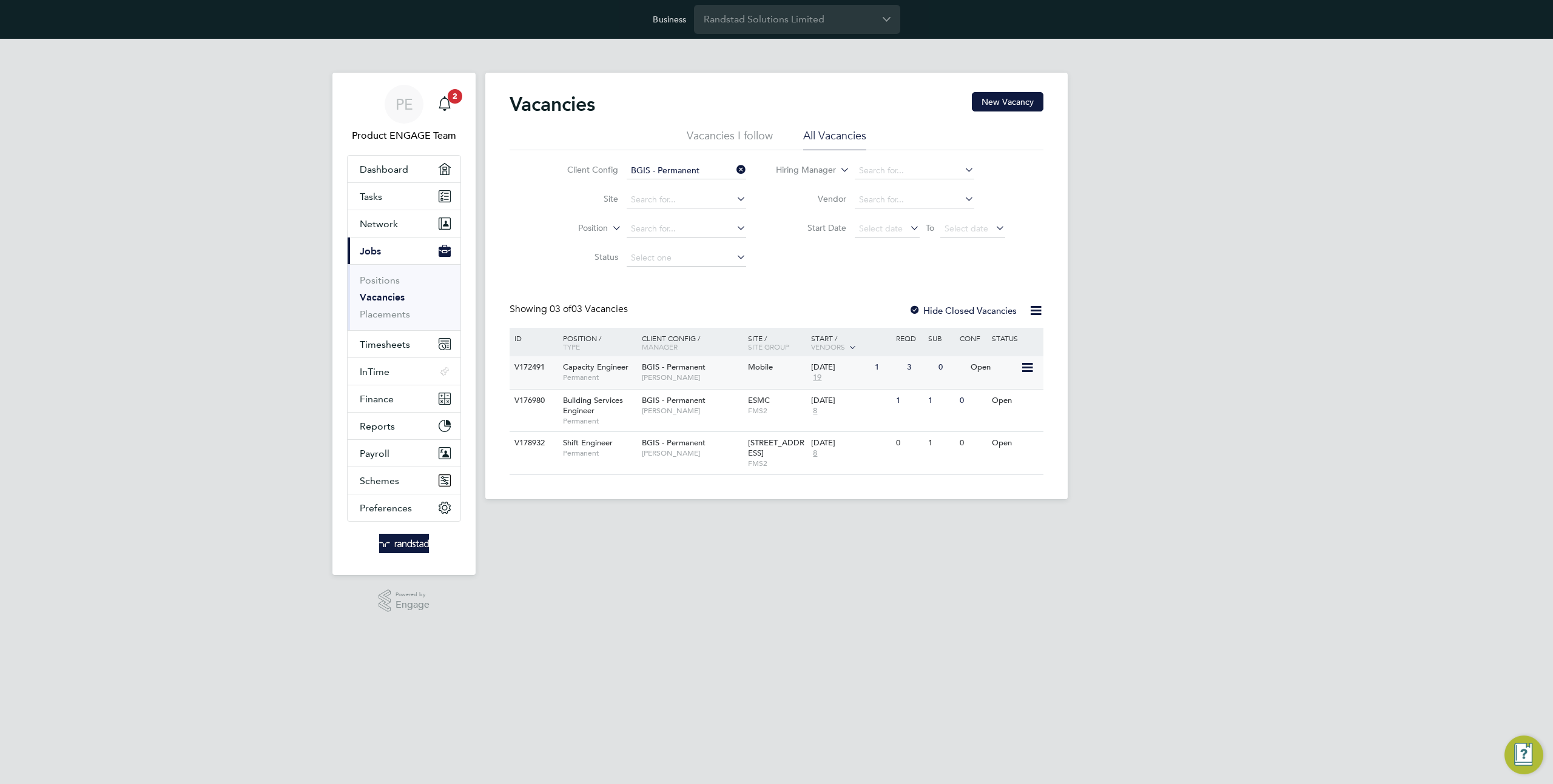
click at [681, 378] on span "[PERSON_NAME]" at bounding box center [691, 377] width 100 height 10
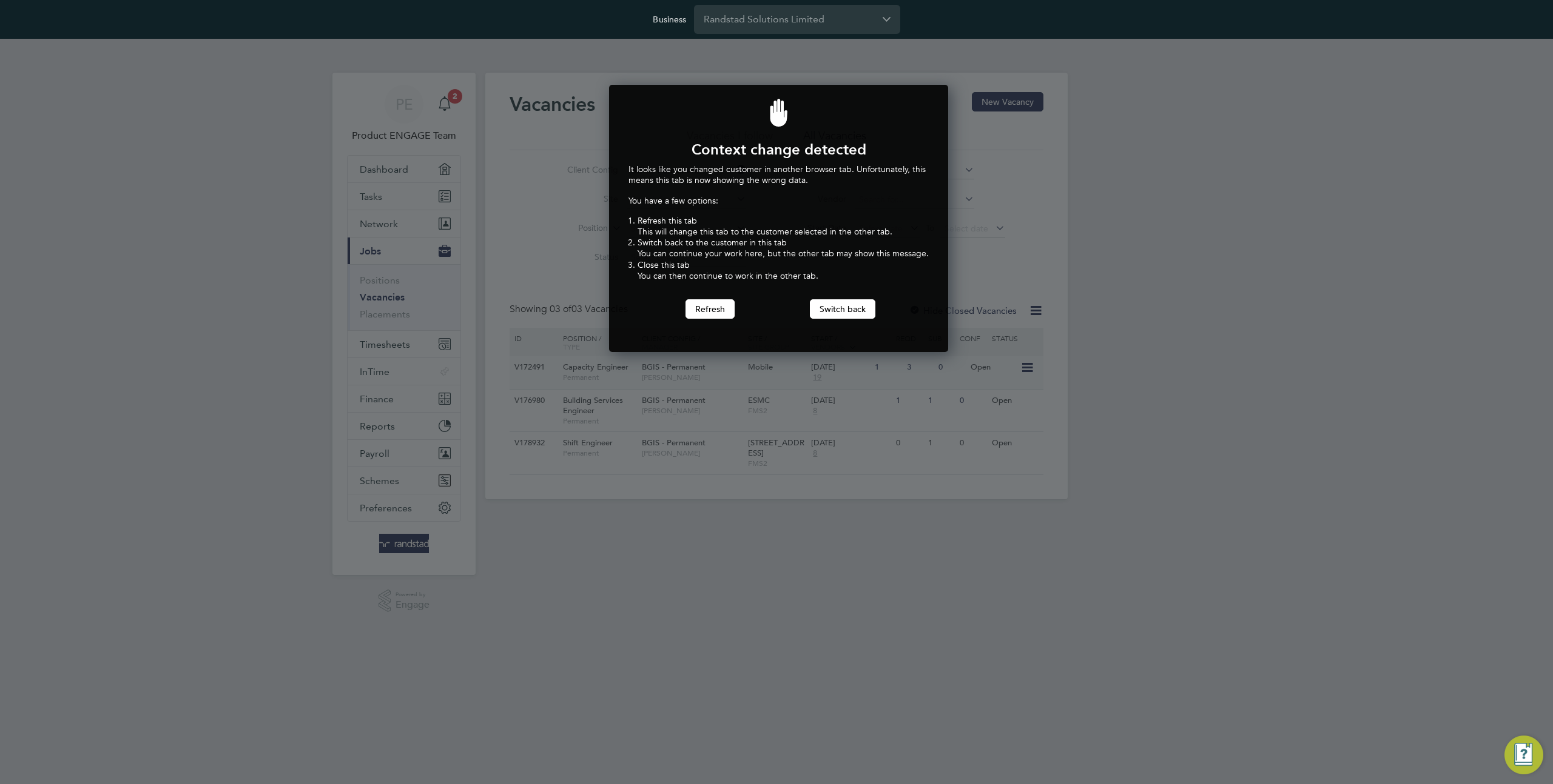
scroll to position [268, 335]
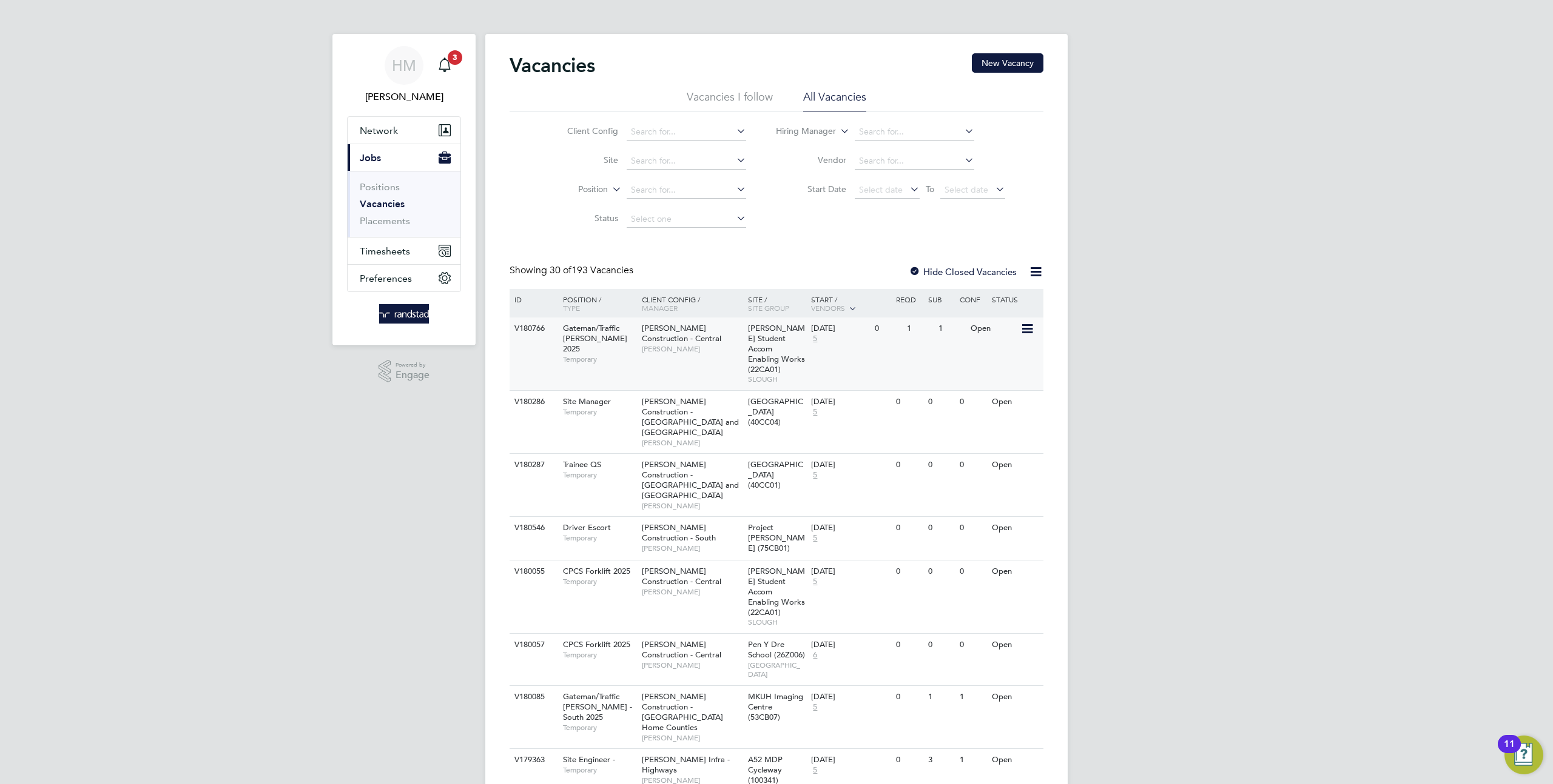
click at [673, 368] on div "V180766 Gateman/Traffic [PERSON_NAME] 2025 Temporary [PERSON_NAME] Construction…" at bounding box center [776, 353] width 533 height 73
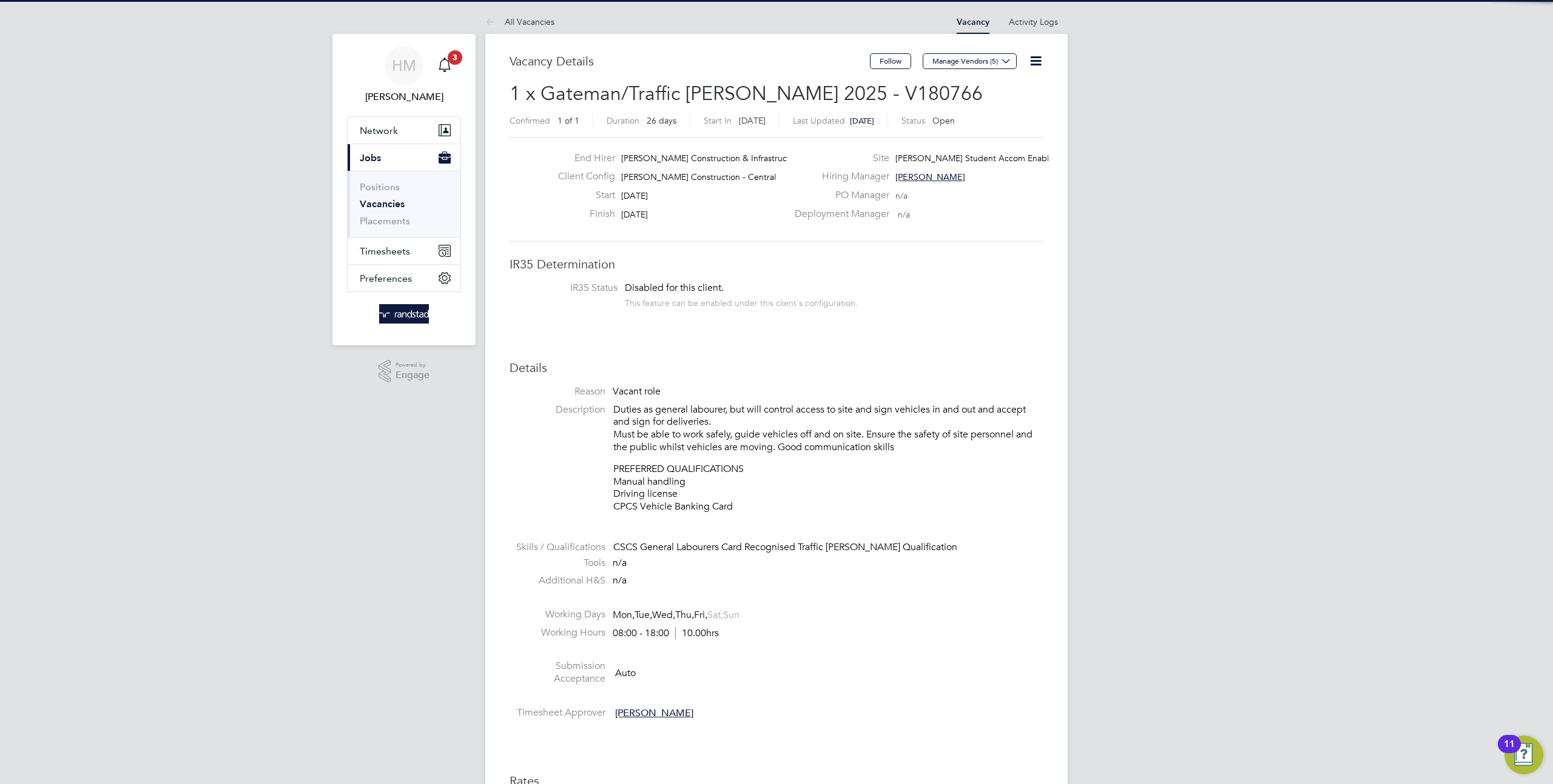
click at [1036, 62] on icon at bounding box center [1035, 61] width 15 height 15
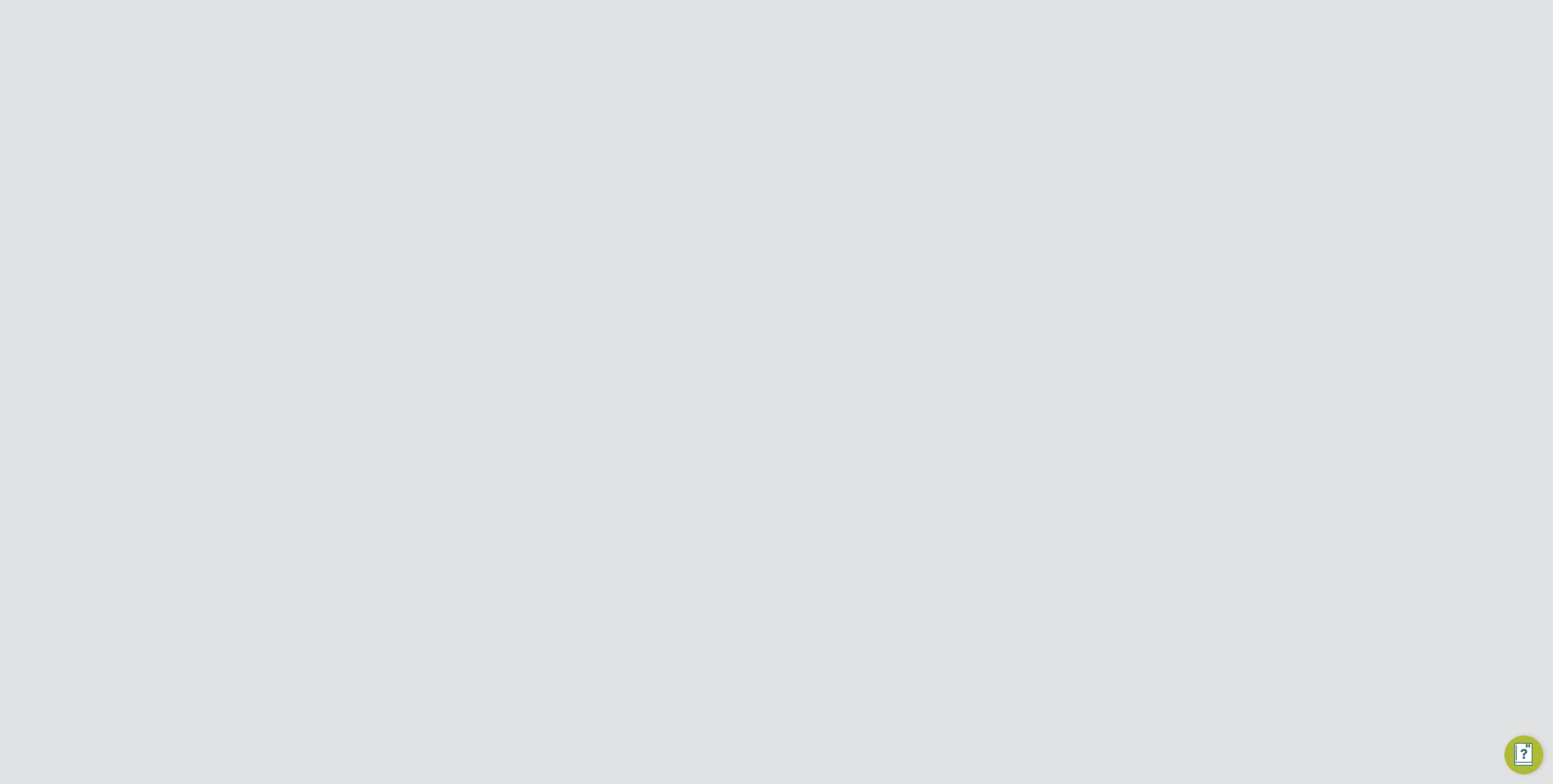
click at [738, 23] on input "Randstad Solutions Limited" at bounding box center [797, 19] width 206 height 28
type input "p"
click at [755, 97] on li "Pretium Resourcing Ltd" at bounding box center [797, 108] width 206 height 30
type input "Pretium Resourcing Ltd"
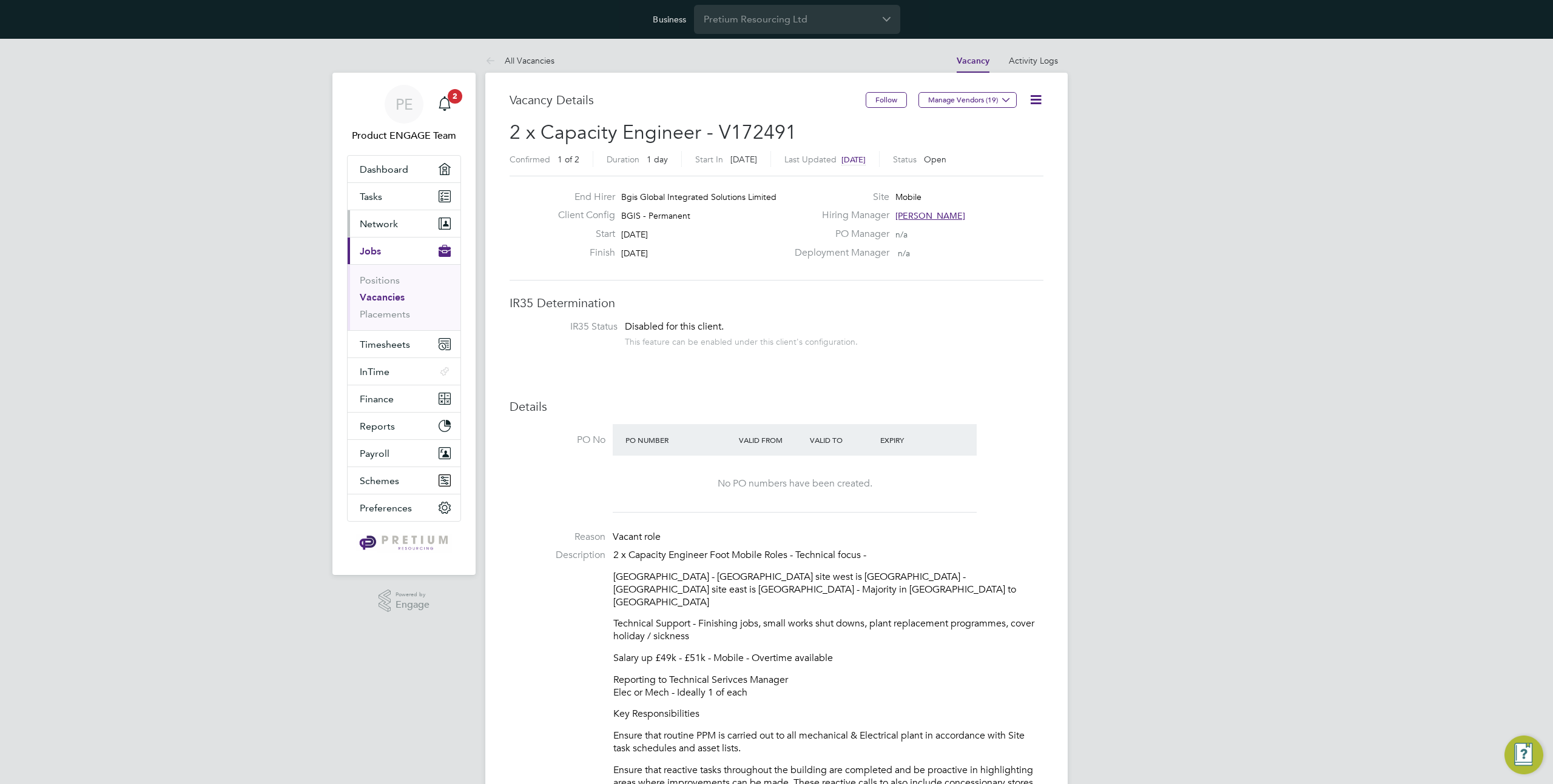
click at [406, 224] on button "Network" at bounding box center [404, 224] width 113 height 26
click at [388, 266] on link "Businesses" at bounding box center [383, 269] width 47 height 11
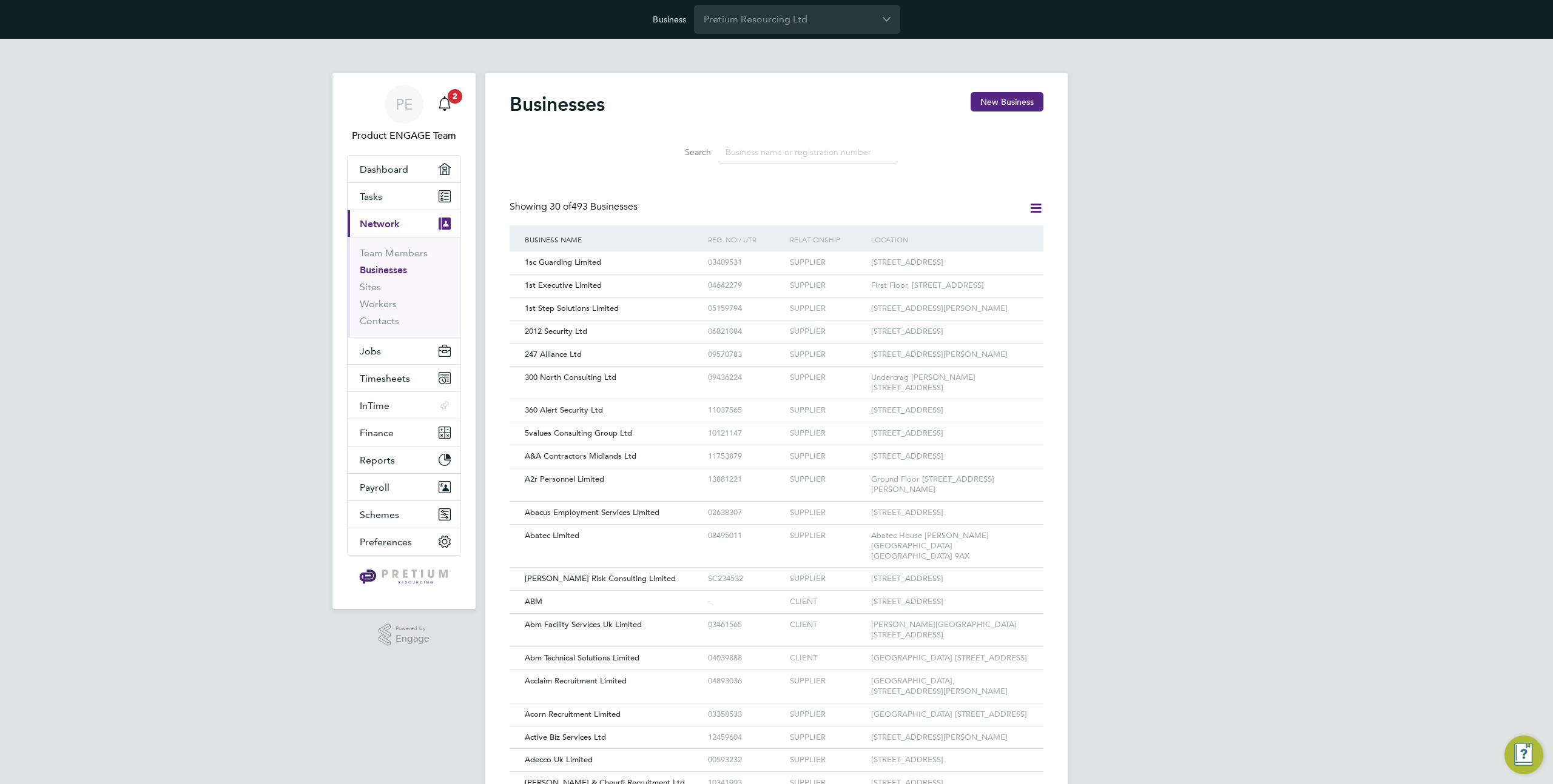
click at [760, 150] on input at bounding box center [808, 152] width 177 height 24
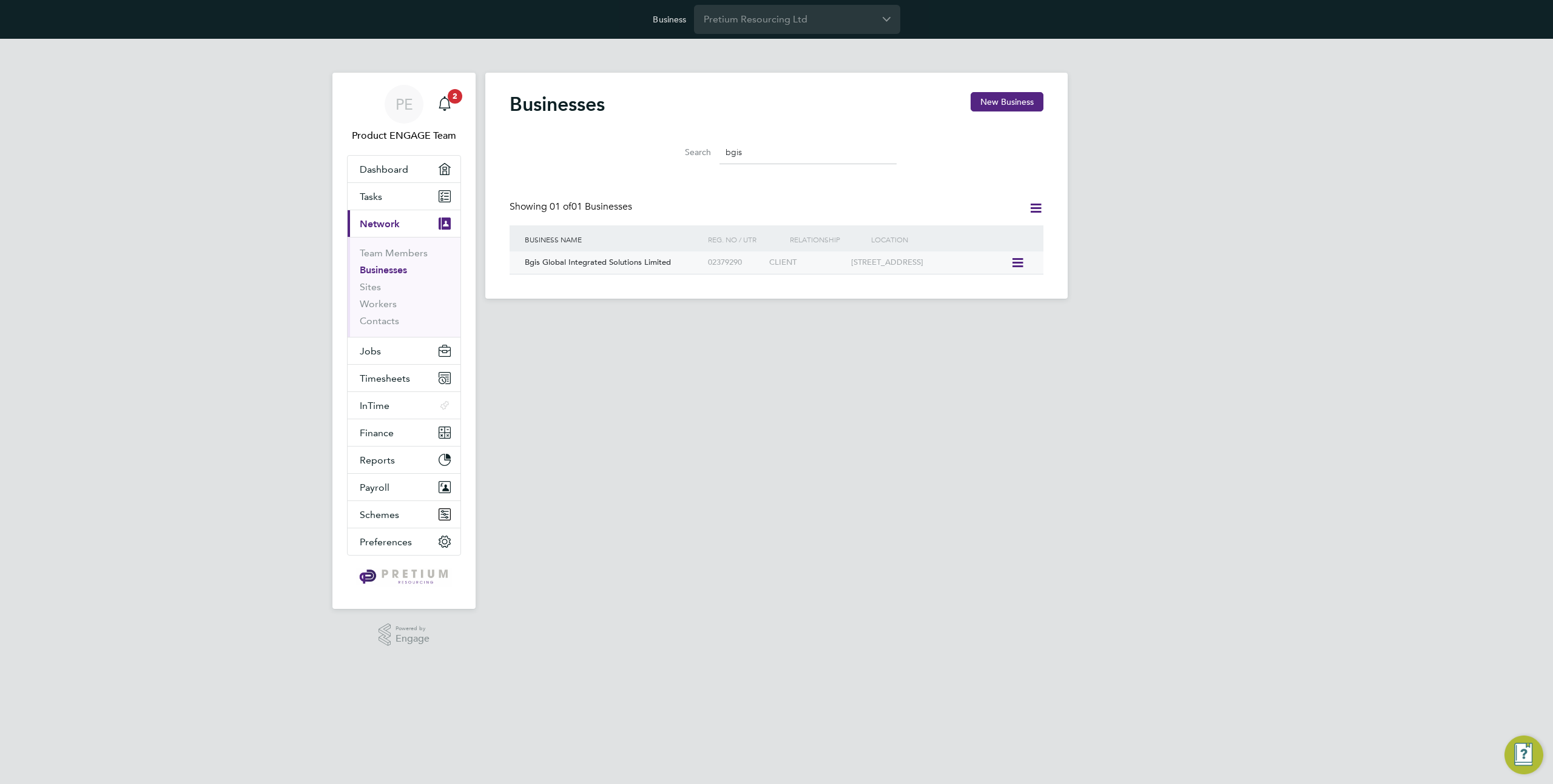
type input "bgis"
click at [674, 267] on div "Bgis Global Integrated Solutions Limited" at bounding box center [612, 263] width 183 height 23
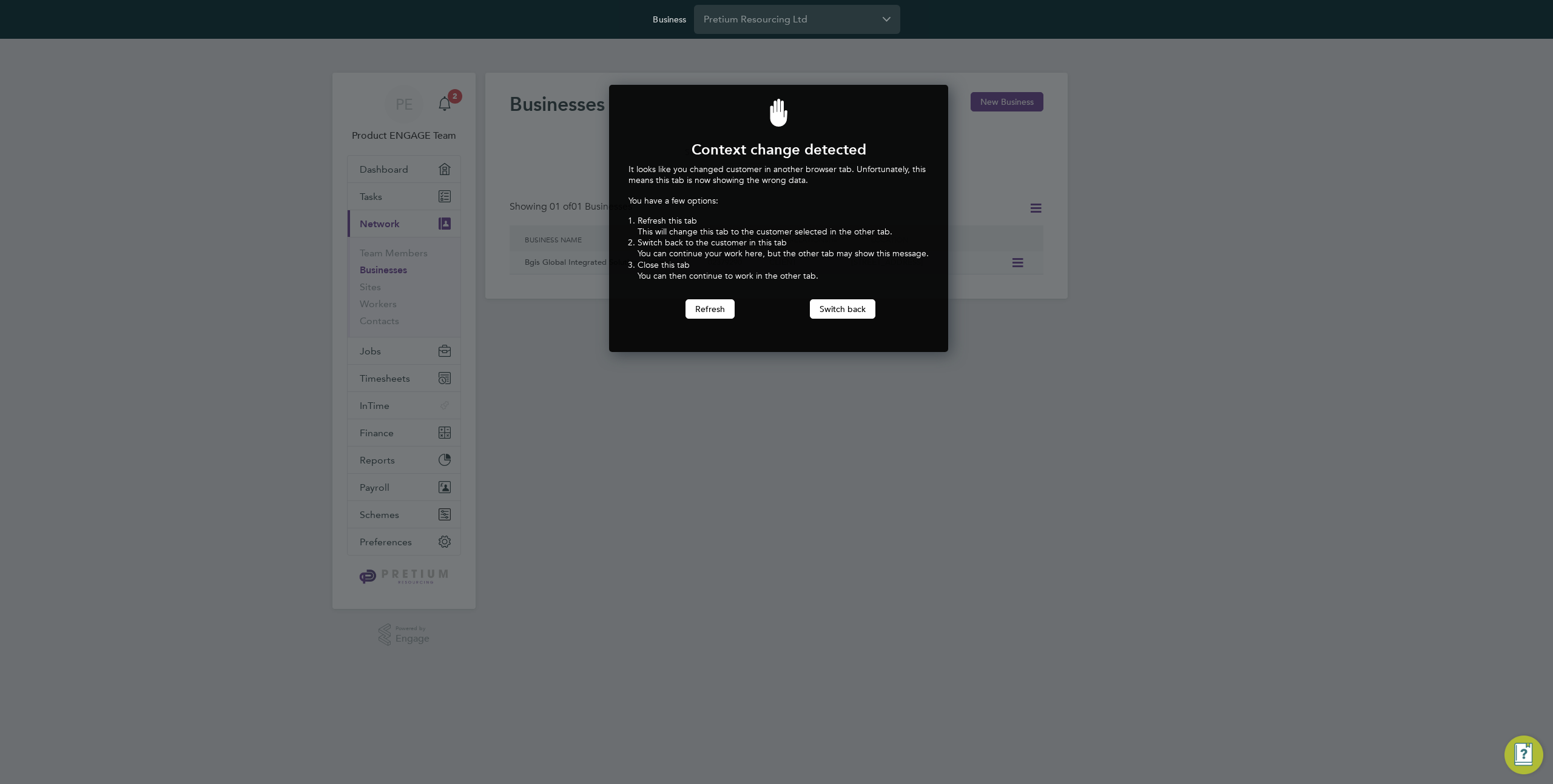
scroll to position [268, 335]
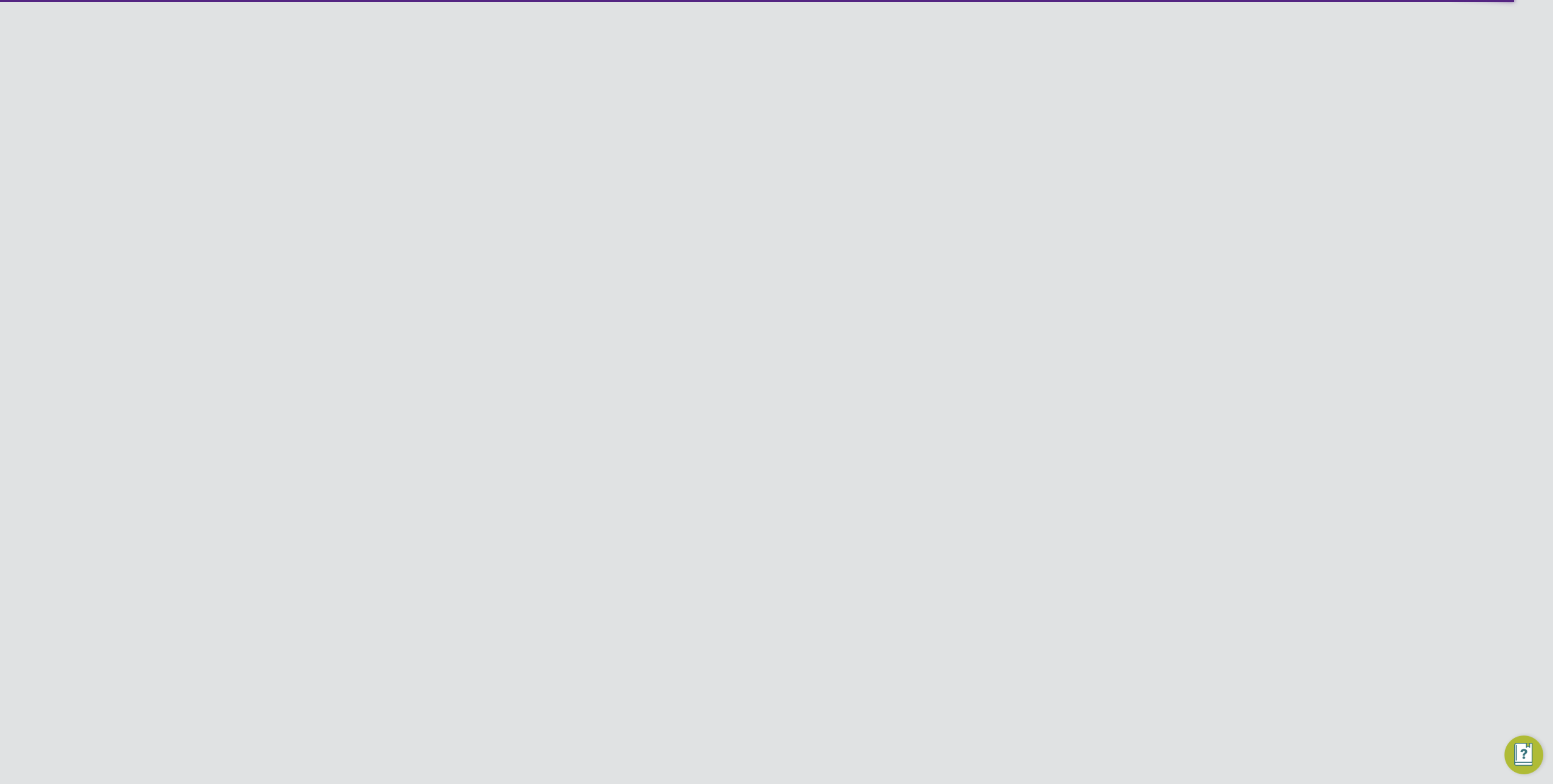
click at [1009, 51] on li "Client Configurations" at bounding box center [1018, 61] width 81 height 25
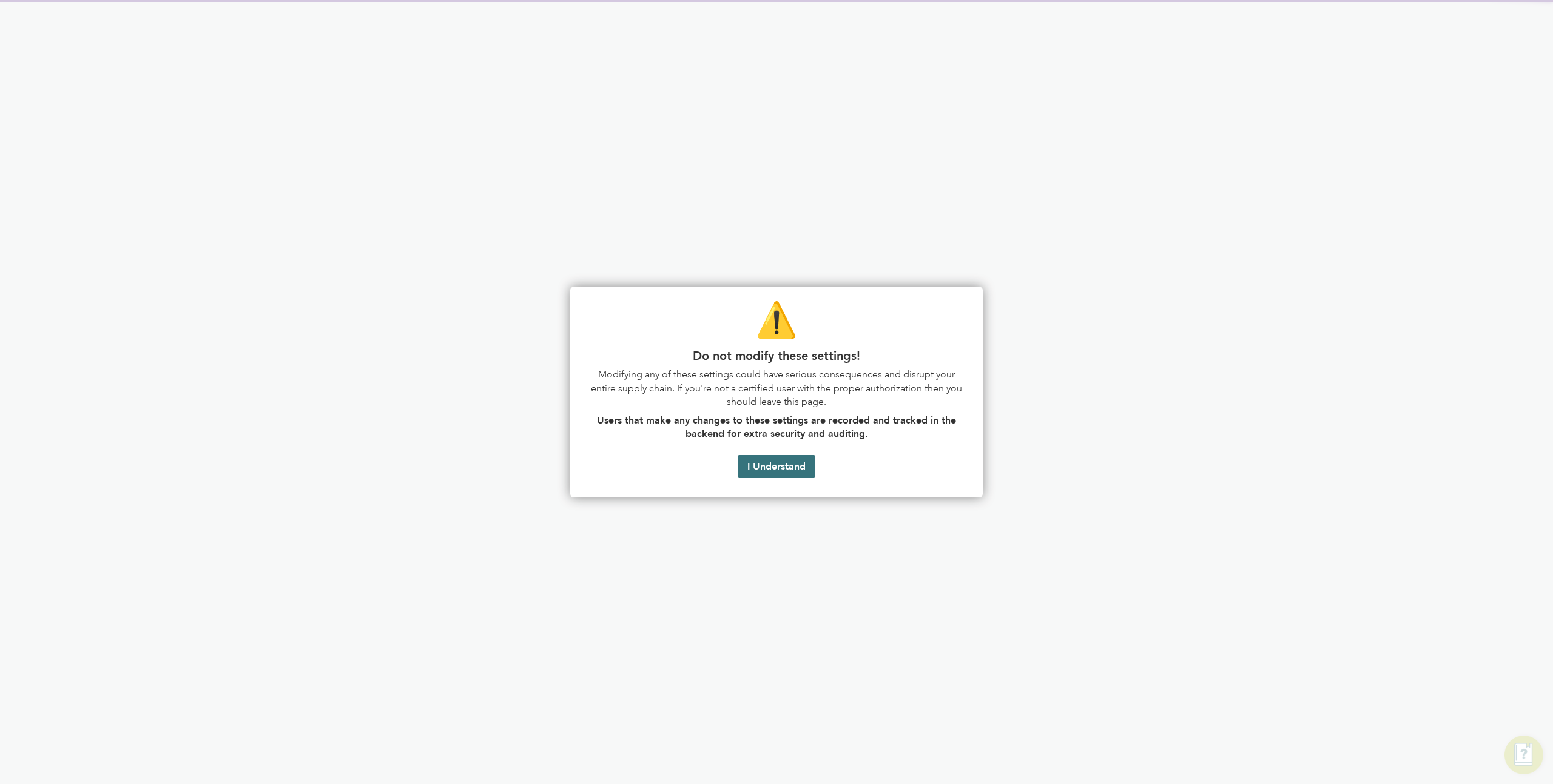
click at [787, 464] on button "I Understand" at bounding box center [776, 467] width 77 height 23
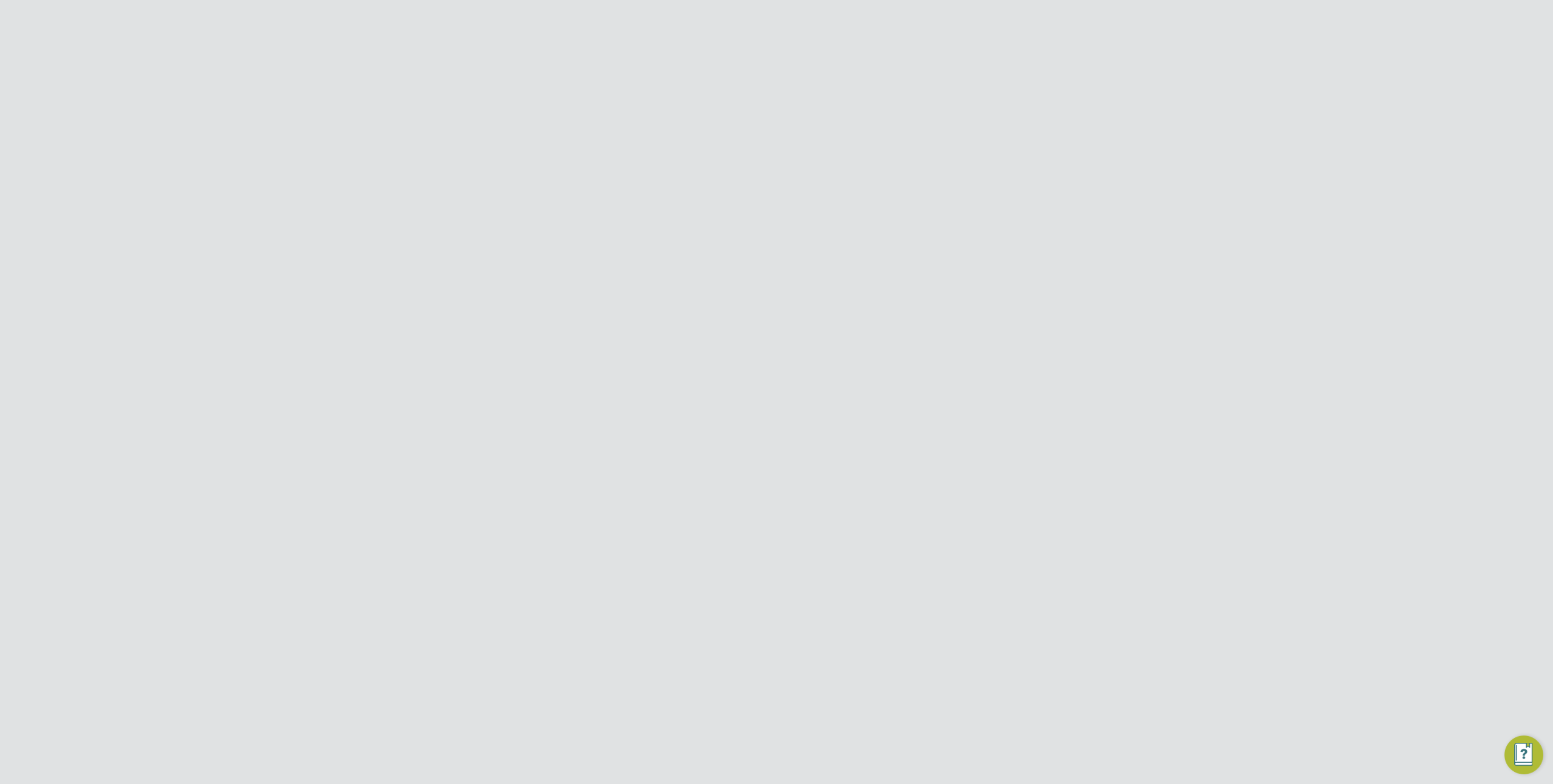
click at [838, 191] on div "16" at bounding box center [878, 189] width 265 height 23
click at [1019, 533] on icon at bounding box center [1017, 540] width 12 height 15
click at [978, 503] on li "Edit Vendor" at bounding box center [984, 506] width 77 height 17
click at [973, 103] on div at bounding box center [980, 98] width 22 height 22
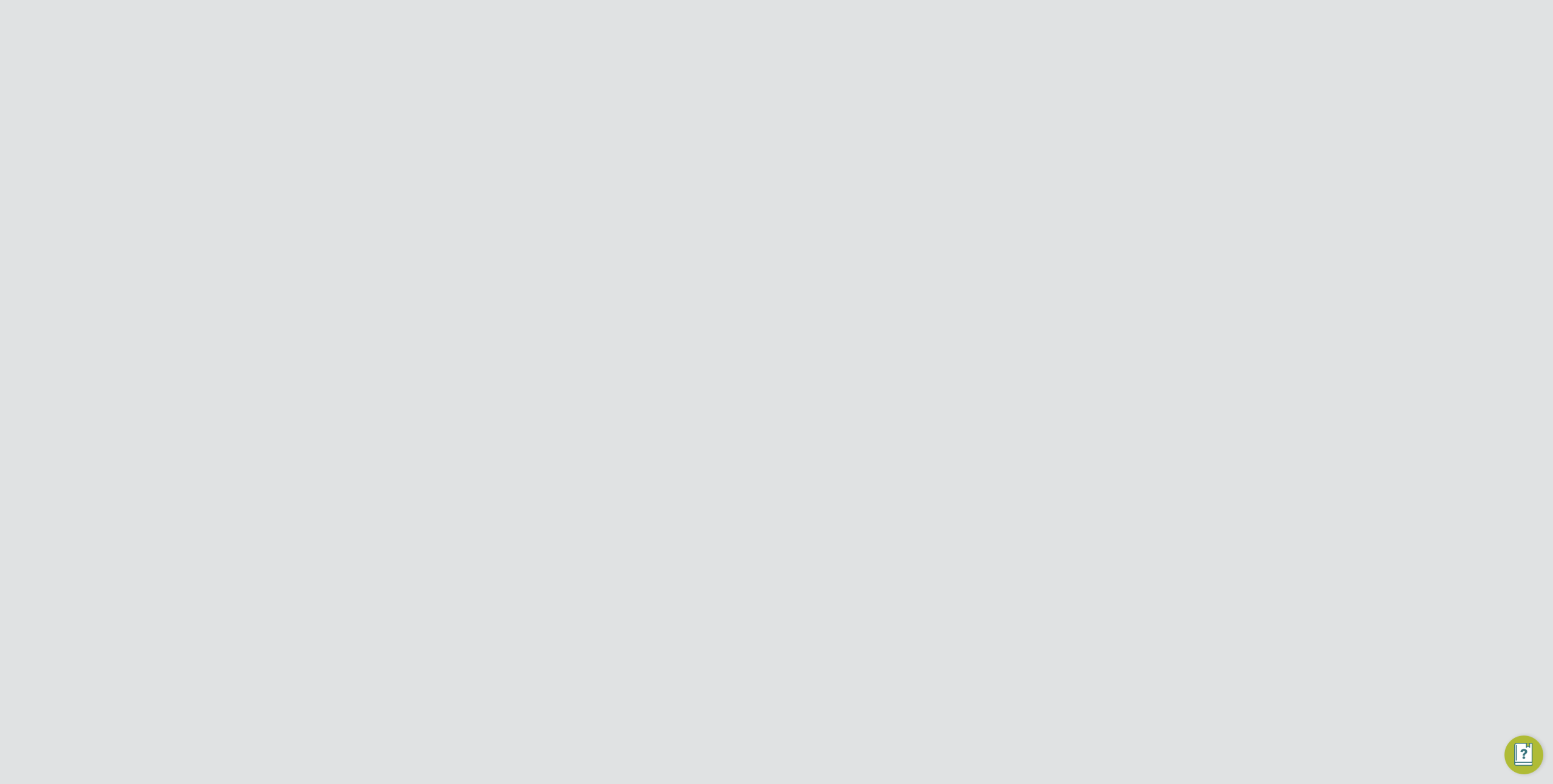
scroll to position [0, 0]
click at [769, 11] on input "Pretium Resourcing Ltd" at bounding box center [797, 19] width 206 height 28
click at [748, 72] on span "Randstad Solutions Limited" at bounding box center [764, 79] width 121 height 15
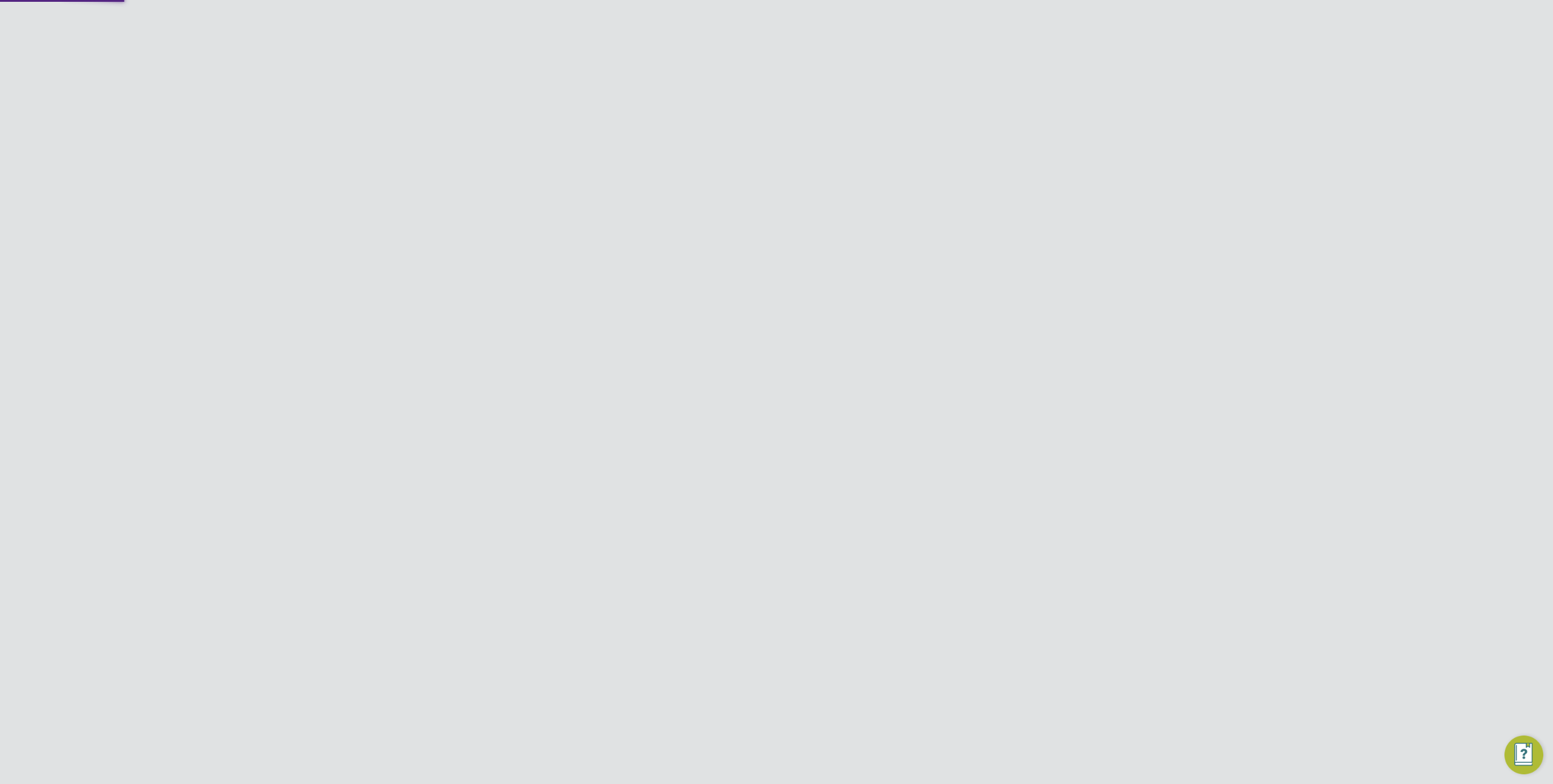
type input "Randstad Solutions Limited"
click at [454, 277] on div "Error while Loading Client Details You are not allowed to access this client co…" at bounding box center [776, 392] width 1553 height 784
click at [394, 250] on link "Team Members" at bounding box center [393, 253] width 68 height 11
click at [1013, 265] on icon at bounding box center [1017, 265] width 12 height 15
click at [912, 422] on li "Impersonate" at bounding box center [949, 419] width 147 height 17
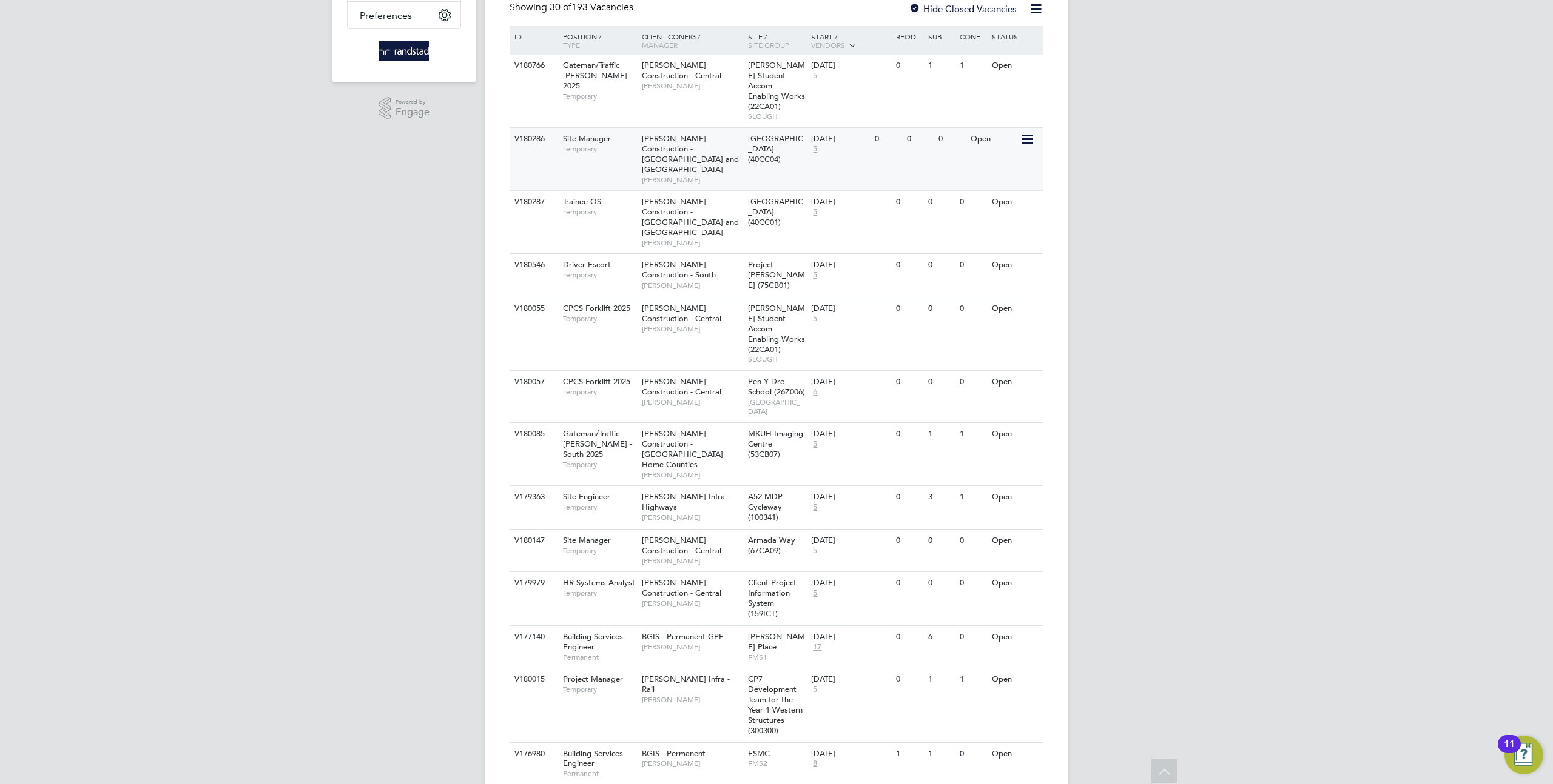
scroll to position [278, 0]
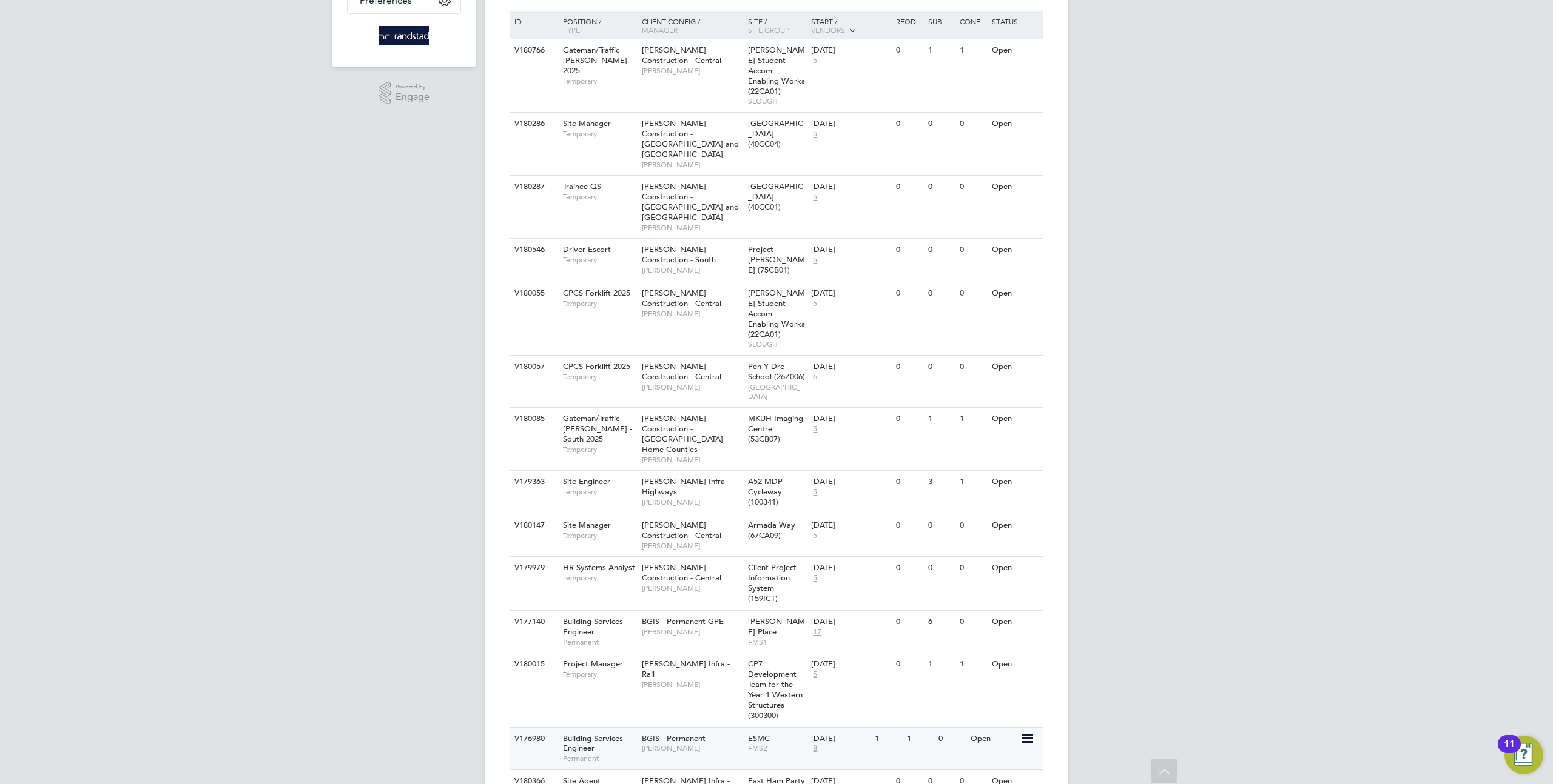
click at [678, 728] on div "BGIS - Permanent [PERSON_NAME]" at bounding box center [691, 744] width 106 height 32
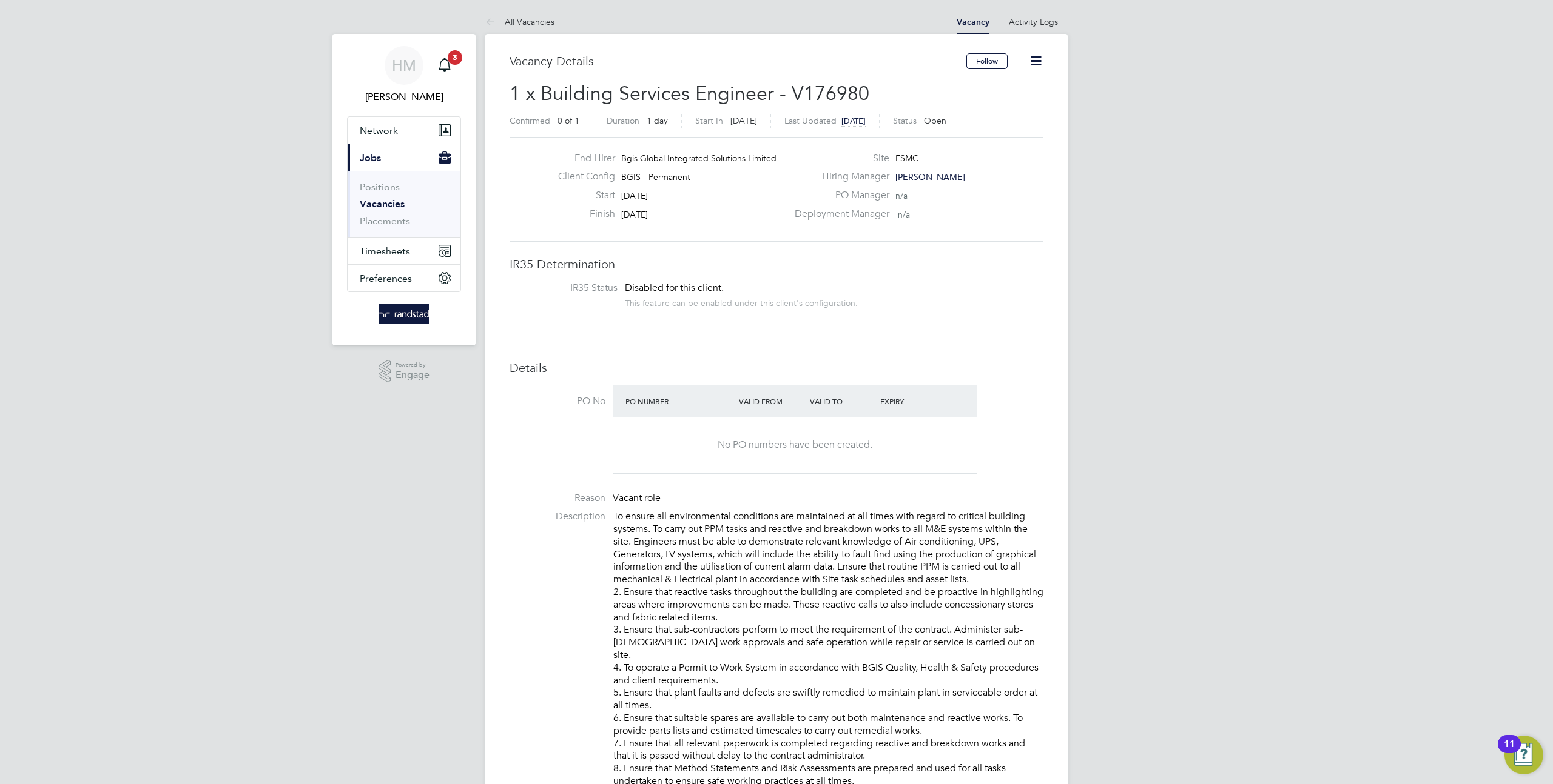
click at [1031, 63] on icon at bounding box center [1035, 61] width 15 height 15
click at [367, 205] on link "Vacancies" at bounding box center [382, 203] width 45 height 11
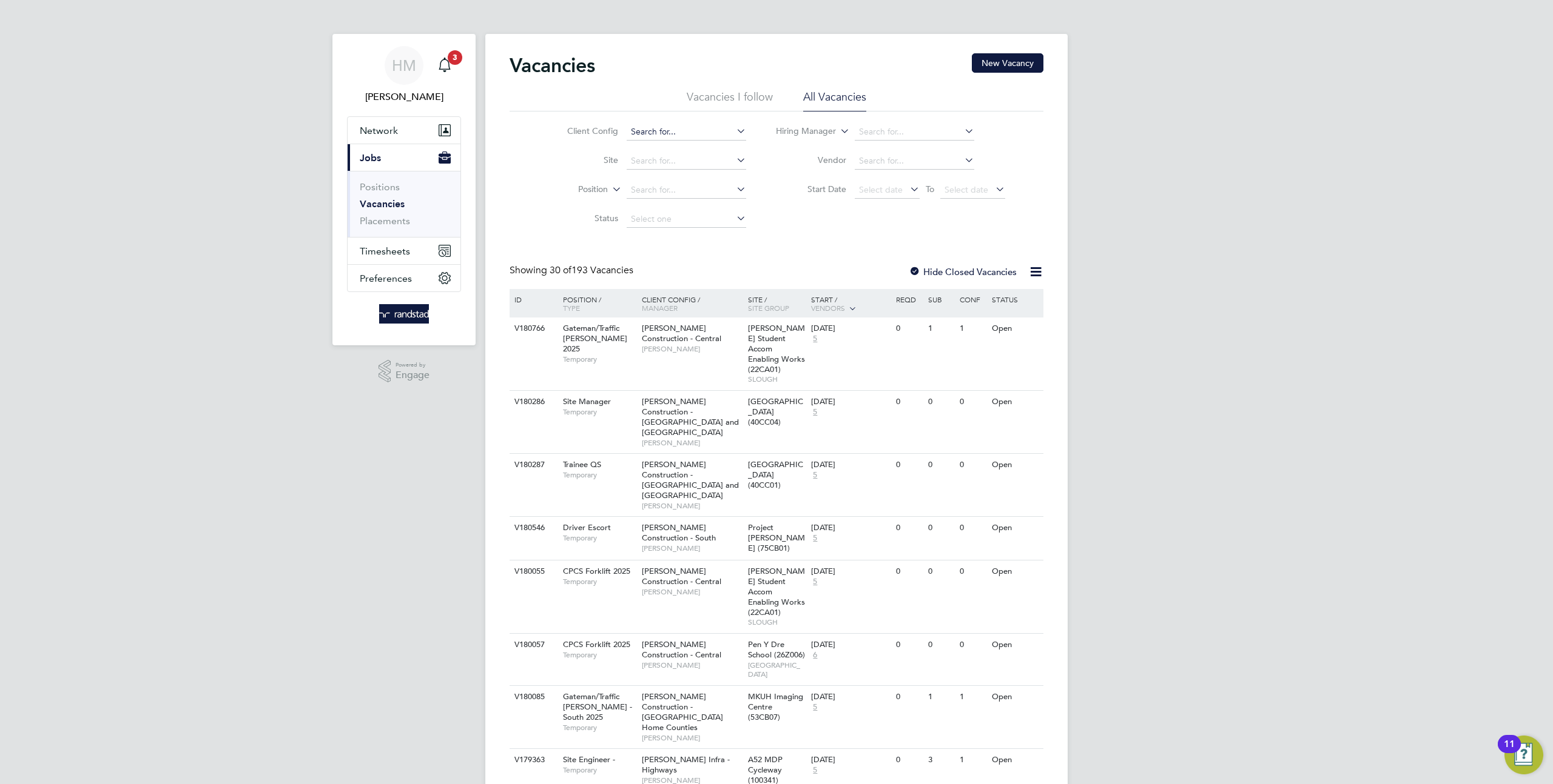
click at [649, 138] on input at bounding box center [686, 132] width 119 height 17
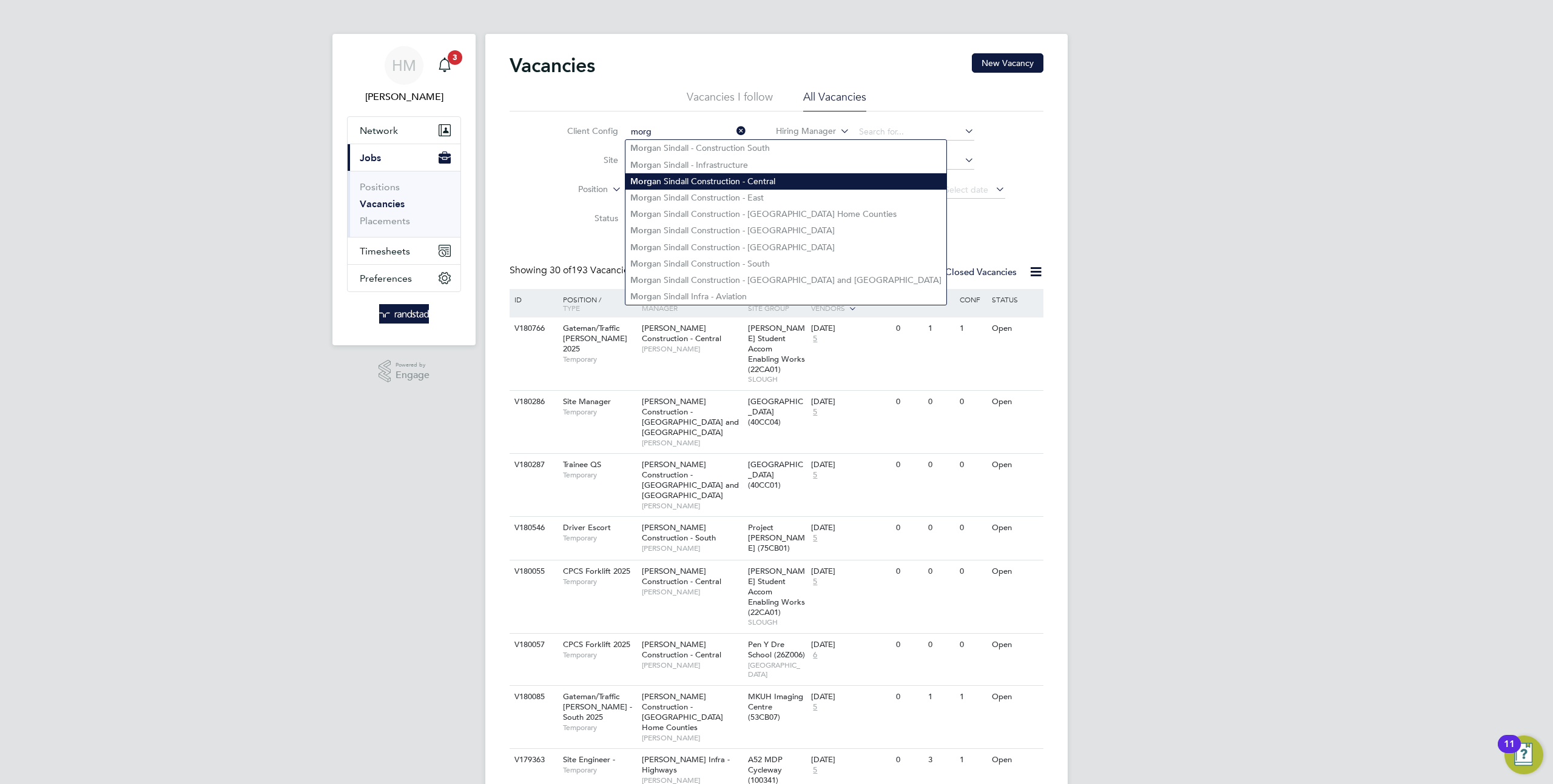
click at [694, 182] on li "Morg an Sindall Construction - Central" at bounding box center [786, 182] width 321 height 17
type input "Morgan Sindall Construction - Central"
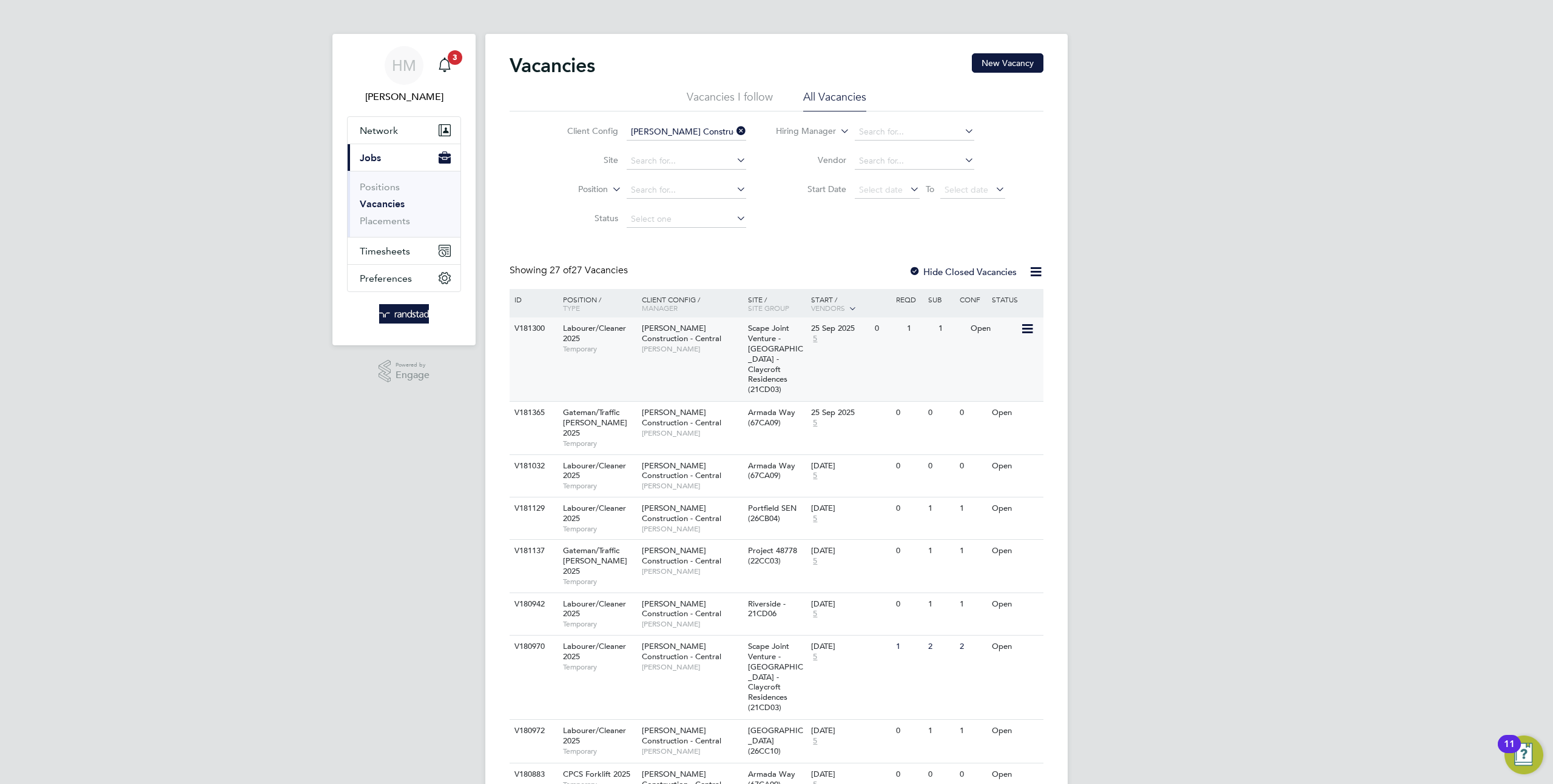
click at [740, 360] on div "V181300 Labourer/Cleaner 2025 Temporary Morgan Sindall Construction - Central L…" at bounding box center [776, 359] width 533 height 83
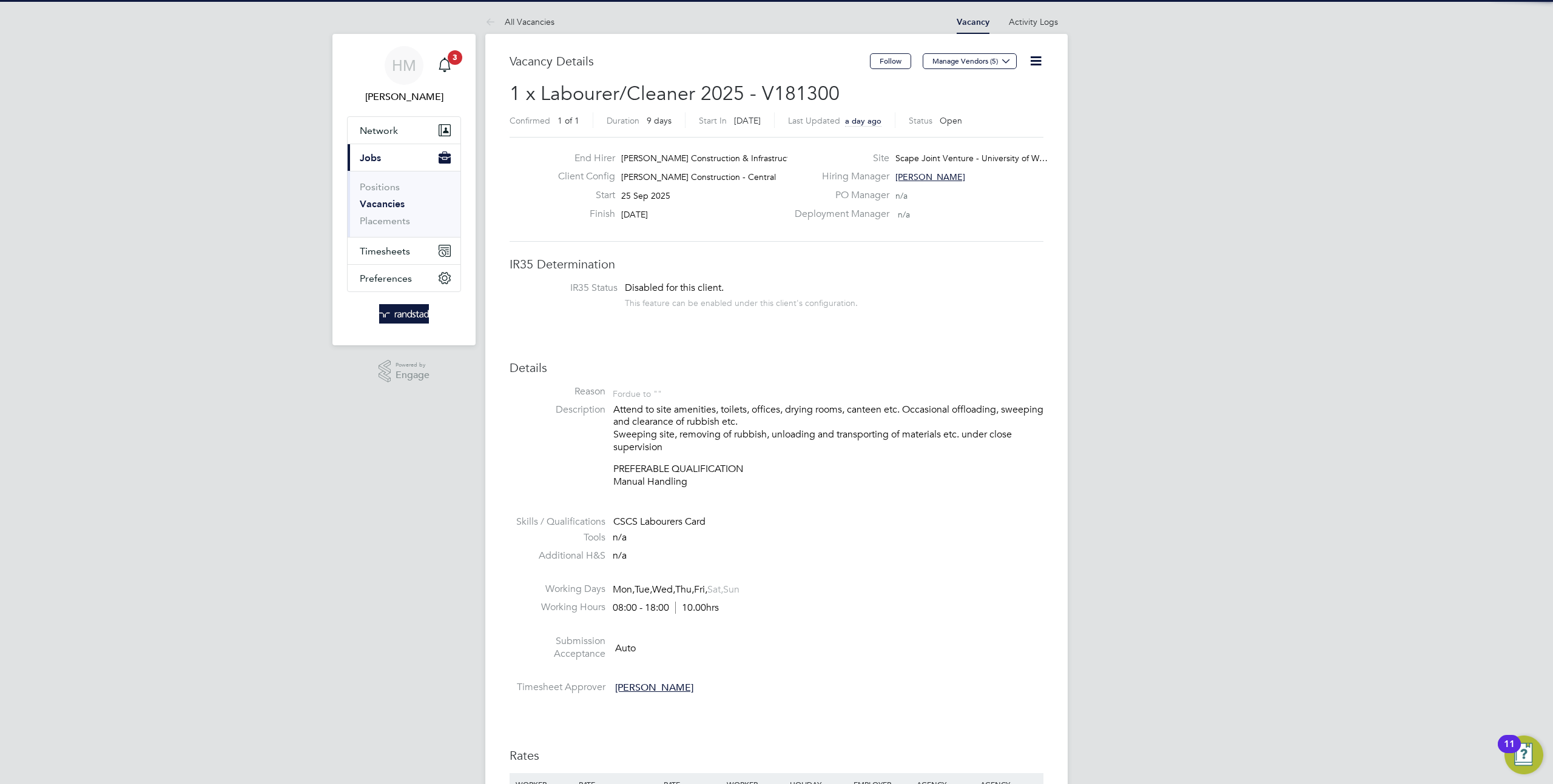
click at [1030, 62] on icon at bounding box center [1035, 61] width 15 height 15
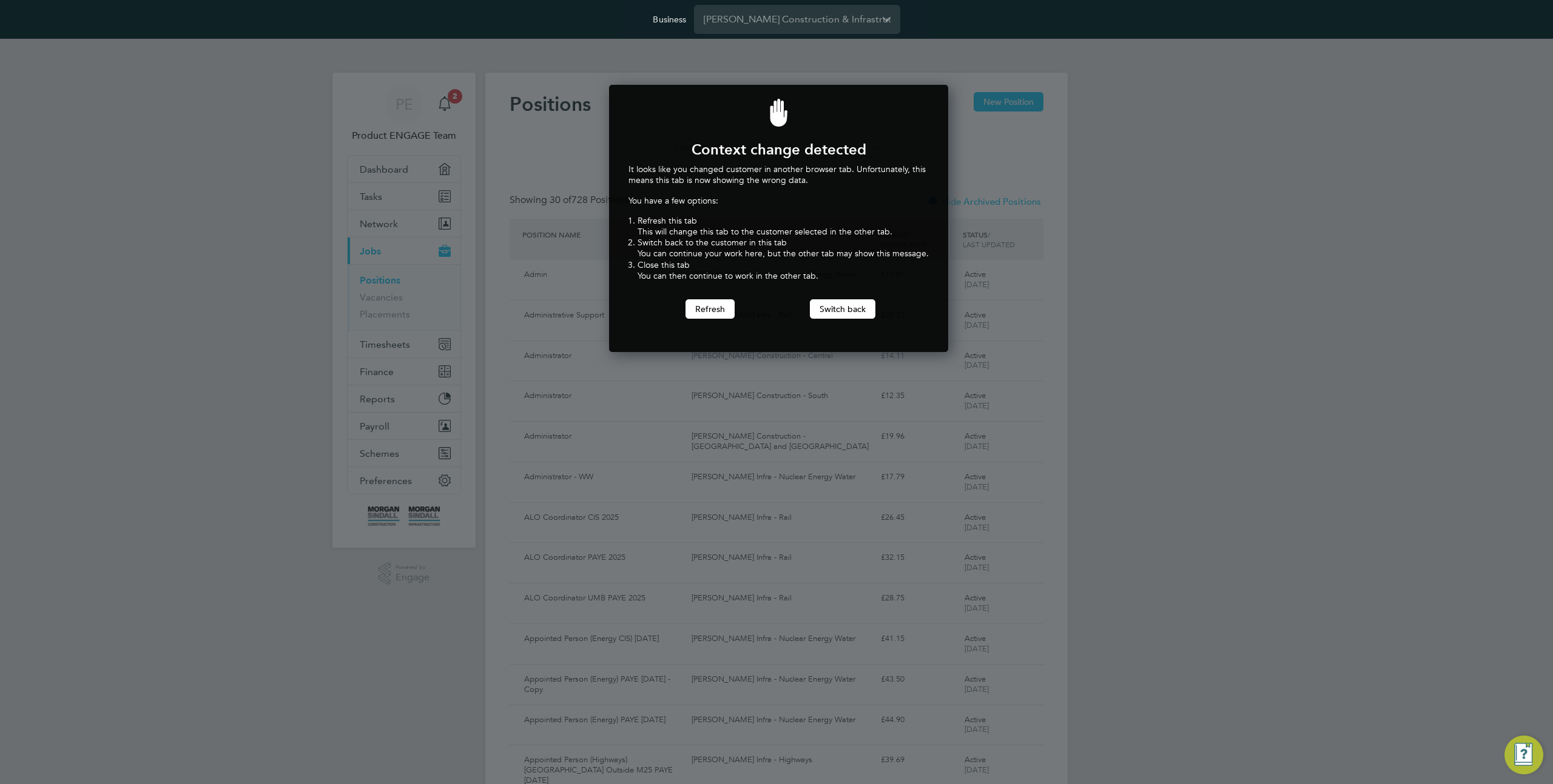
scroll to position [268, 335]
click at [1193, 344] on div at bounding box center [776, 392] width 1553 height 784
click at [705, 316] on button "Refresh" at bounding box center [710, 309] width 49 height 19
